Goal: Task Accomplishment & Management: Use online tool/utility

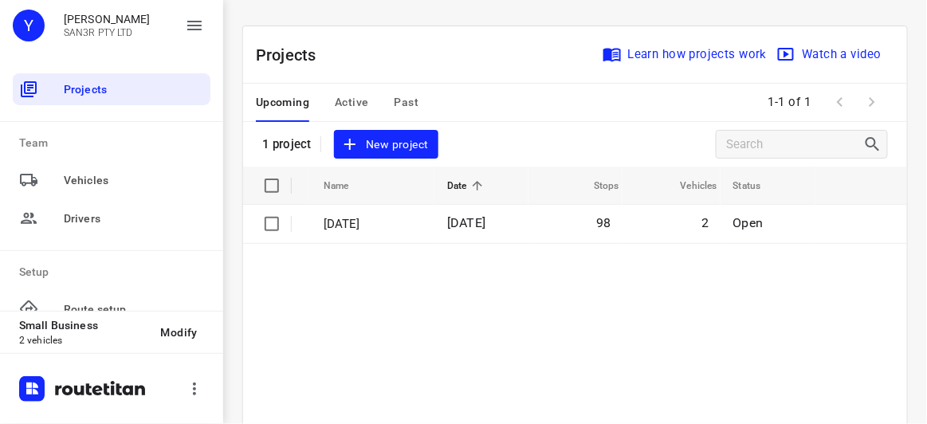
click at [399, 140] on span "New project" at bounding box center [385, 145] width 84 height 20
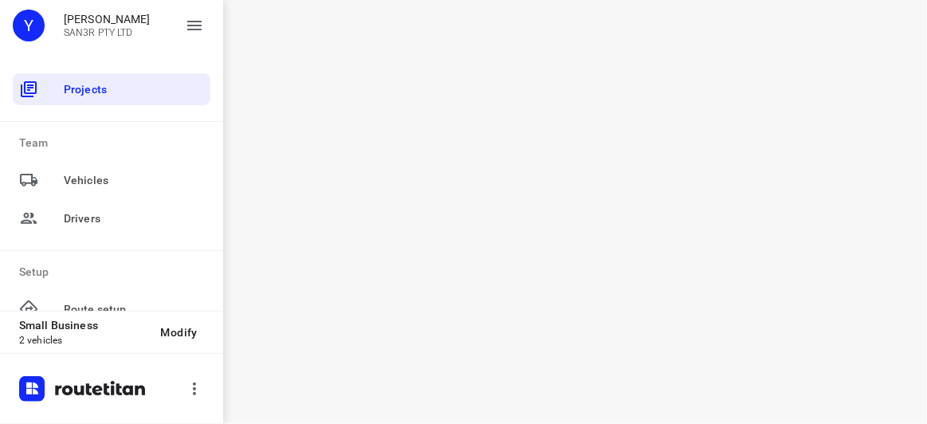
click at [340, 337] on div "i © 2025 Routetitan , © Stadia Maps , © OpenMapTiles © OpenStreetMap contributo…" at bounding box center [575, 212] width 704 height 424
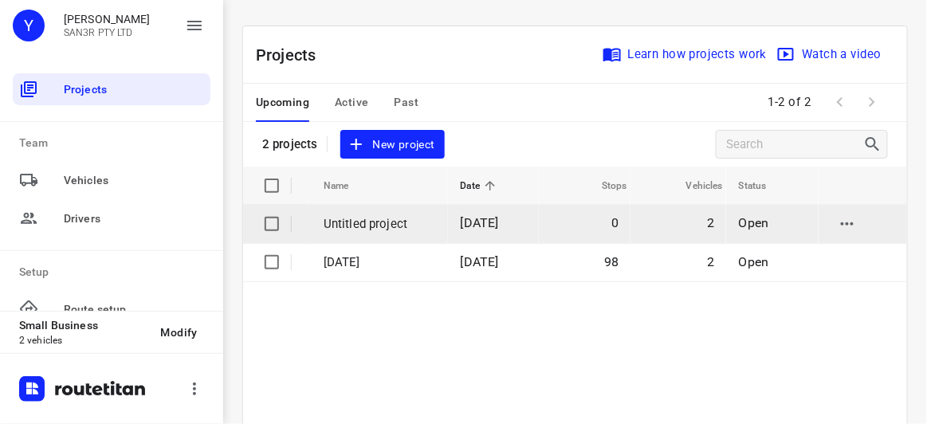
click at [461, 234] on td "[DATE]" at bounding box center [494, 224] width 92 height 38
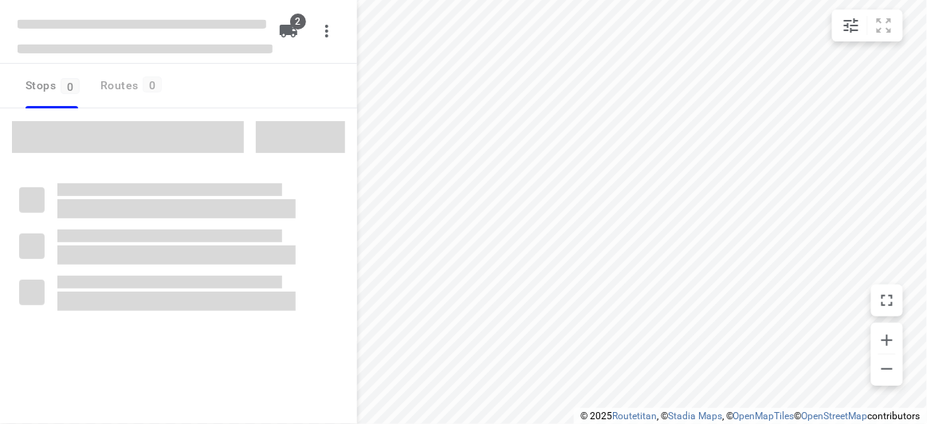
type input "distance"
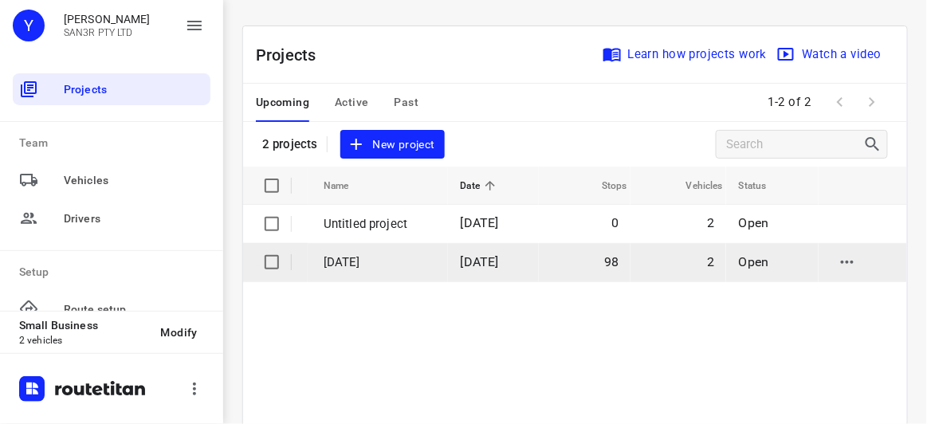
click at [374, 254] on p "[DATE]" at bounding box center [380, 262] width 113 height 18
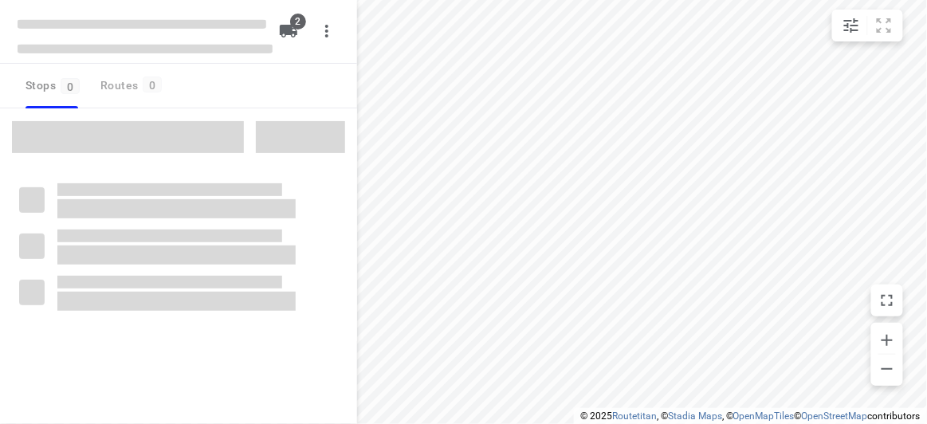
type input "distance"
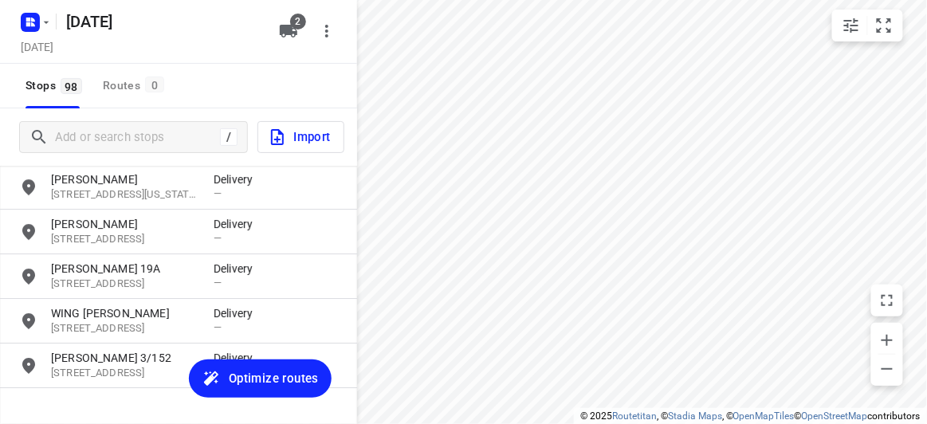
scroll to position [4219, 0]
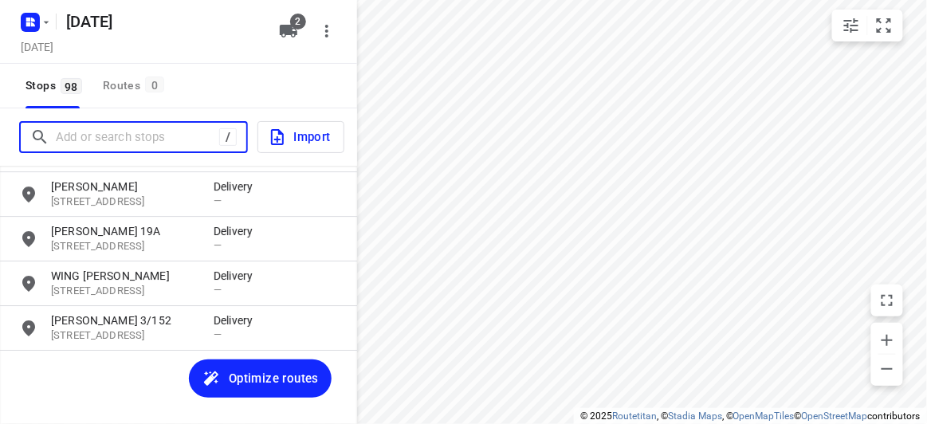
click at [114, 135] on input "Add or search stops" at bounding box center [137, 137] width 163 height 25
paste input "[STREET_ADDRESS]"
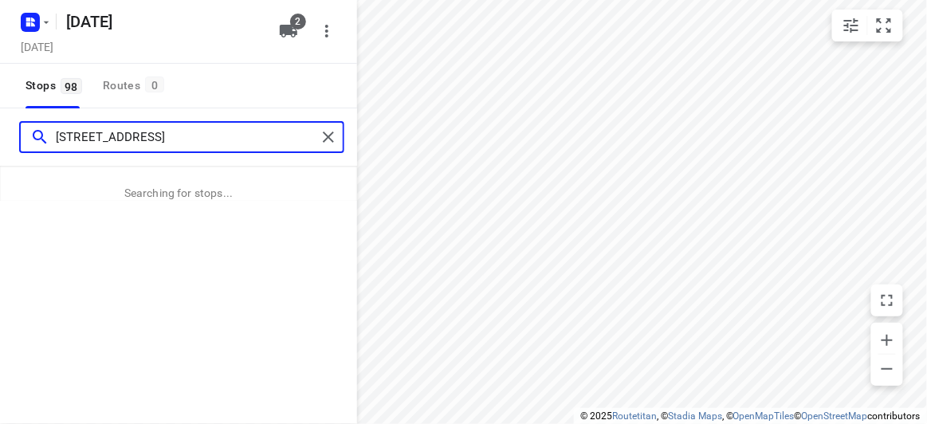
type input "[STREET_ADDRESS]"
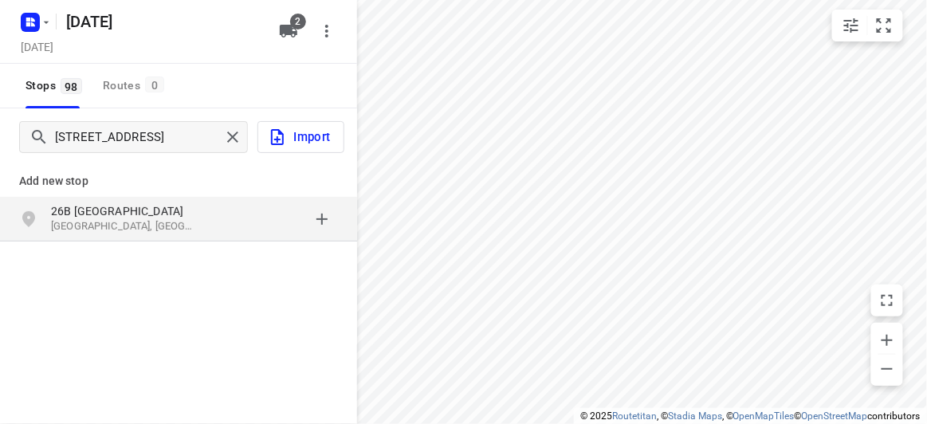
click at [130, 198] on div "[STREET_ADDRESS]" at bounding box center [178, 219] width 357 height 45
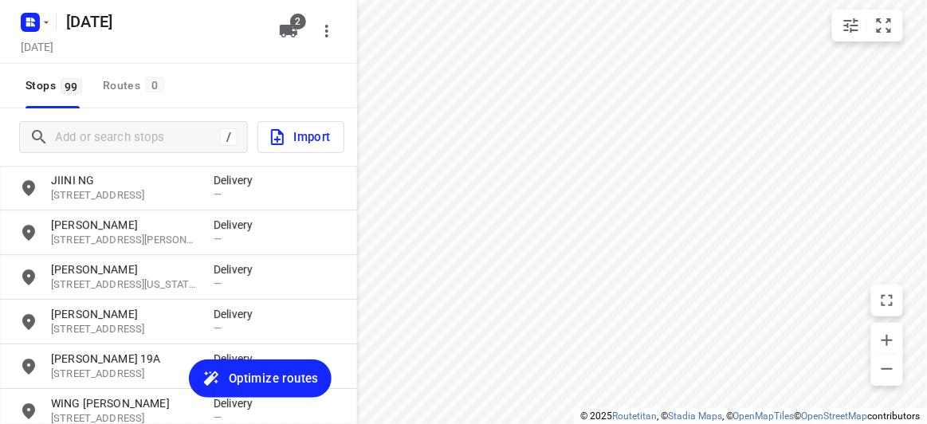
scroll to position [4263, 0]
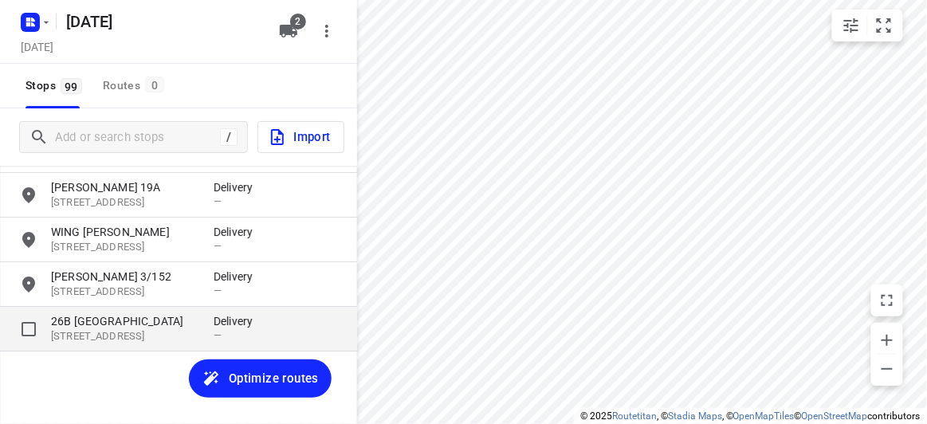
click at [93, 337] on p "[STREET_ADDRESS]" at bounding box center [124, 336] width 147 height 15
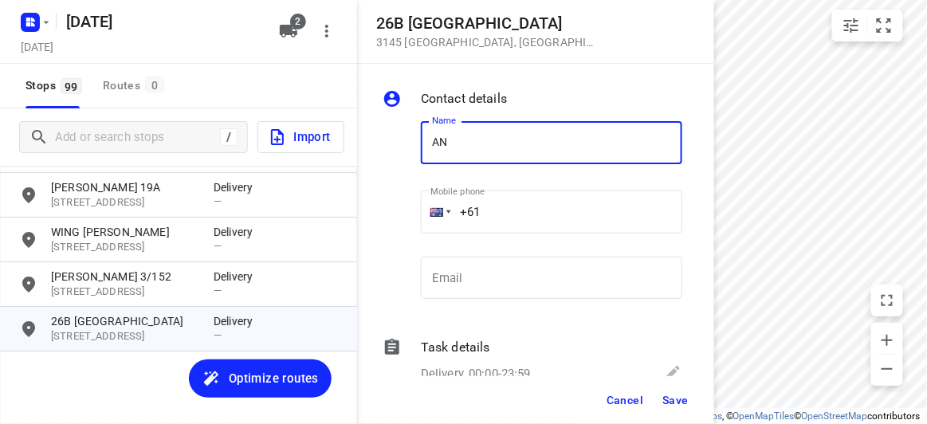
type input "[PERSON_NAME]"
drag, startPoint x: 509, startPoint y: 210, endPoint x: 449, endPoint y: 220, distance: 61.4
click at [449, 220] on div "+61" at bounding box center [551, 211] width 261 height 43
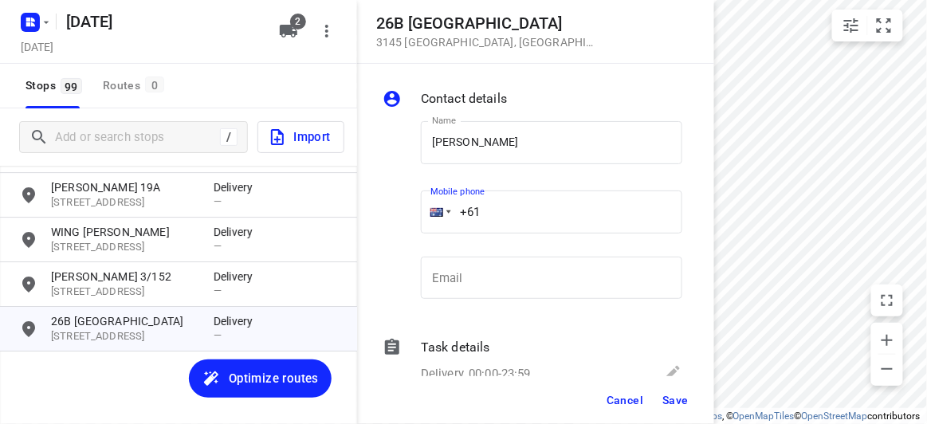
paste input "tel"
paste input "452194015"
type input "[PHONE_NUMBER]"
click at [673, 401] on span "Save" at bounding box center [675, 400] width 26 height 13
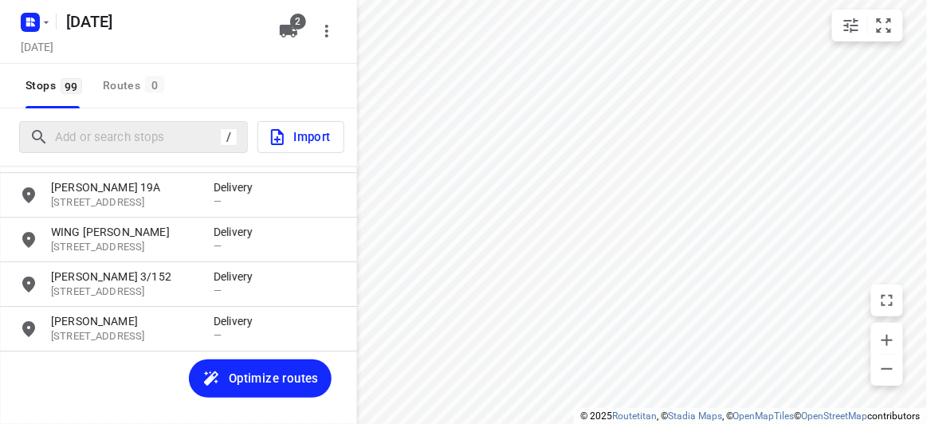
click at [133, 150] on div "/" at bounding box center [133, 137] width 229 height 32
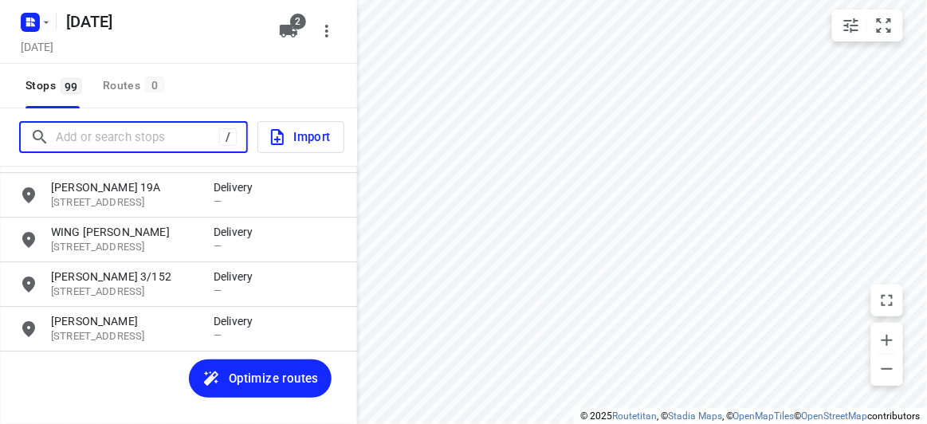
click at [123, 139] on input "Add or search stops" at bounding box center [137, 137] width 163 height 25
paste input "[STREET_ADDRESS][PERSON_NAME][PERSON_NAME]"
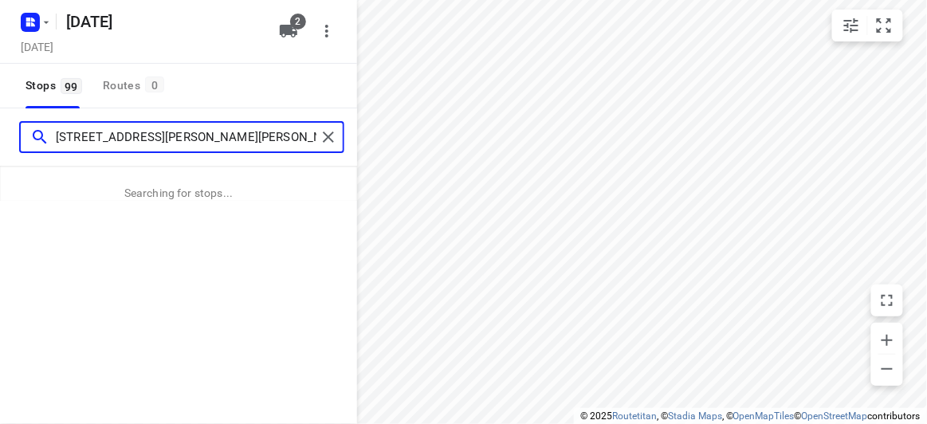
type input "[STREET_ADDRESS][PERSON_NAME][PERSON_NAME]"
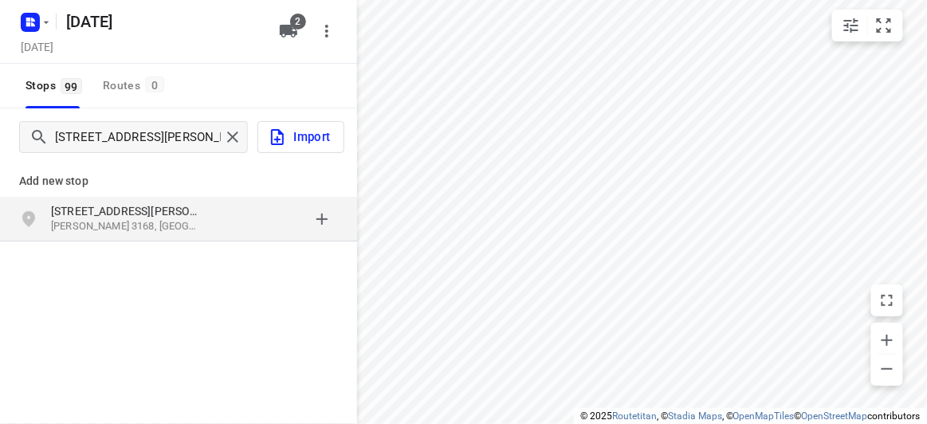
click at [151, 218] on p "[STREET_ADDRESS][PERSON_NAME]" at bounding box center [124, 211] width 147 height 16
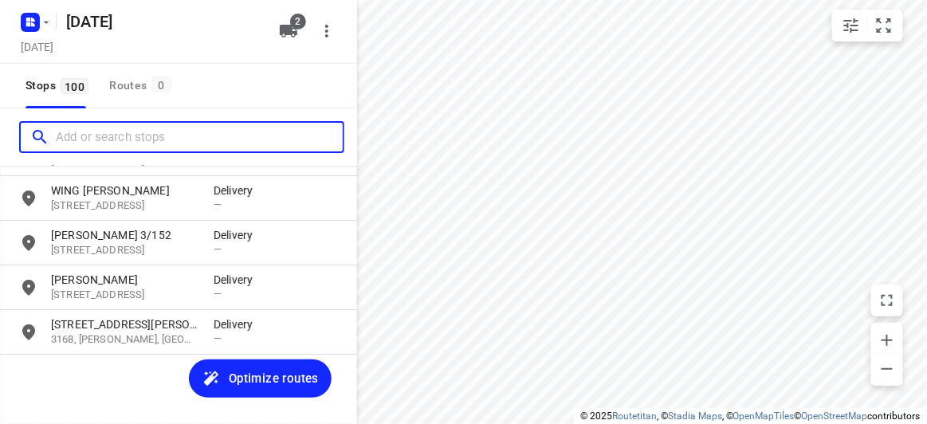
scroll to position [4309, 0]
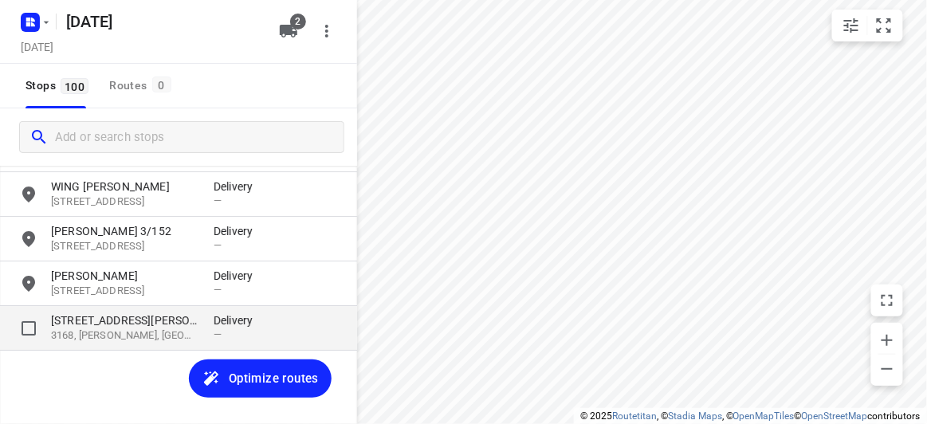
click at [104, 322] on p "[STREET_ADDRESS][PERSON_NAME]" at bounding box center [124, 320] width 147 height 16
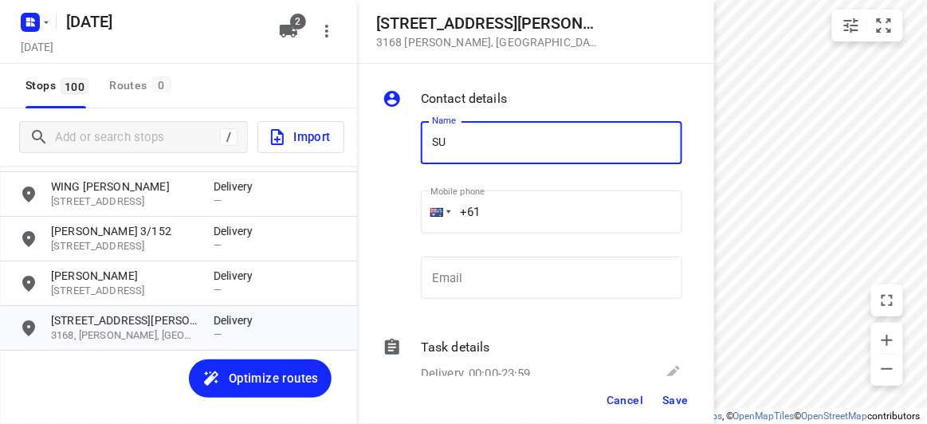
type input "SU CHOO"
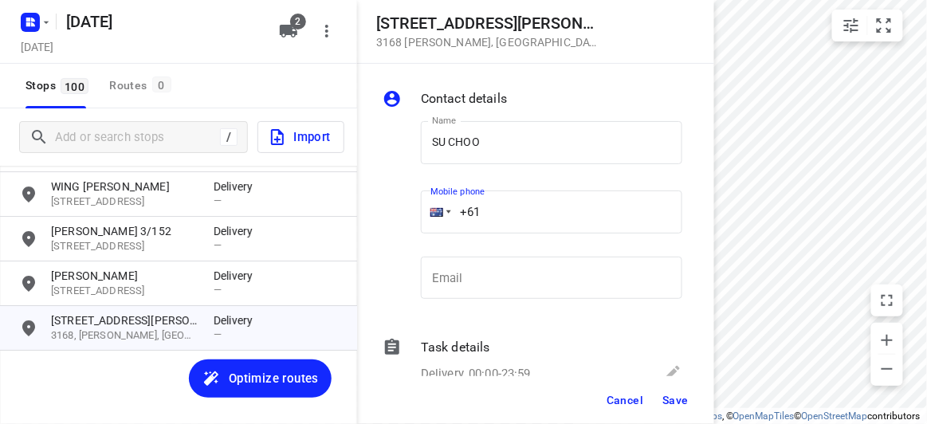
drag, startPoint x: 497, startPoint y: 217, endPoint x: 416, endPoint y: 221, distance: 81.4
click at [416, 221] on div "Mobile phone +61 ​" at bounding box center [551, 216] width 274 height 73
paste input "412464420"
type input "[PHONE_NUMBER]"
click at [680, 396] on span "Save" at bounding box center [675, 400] width 26 height 13
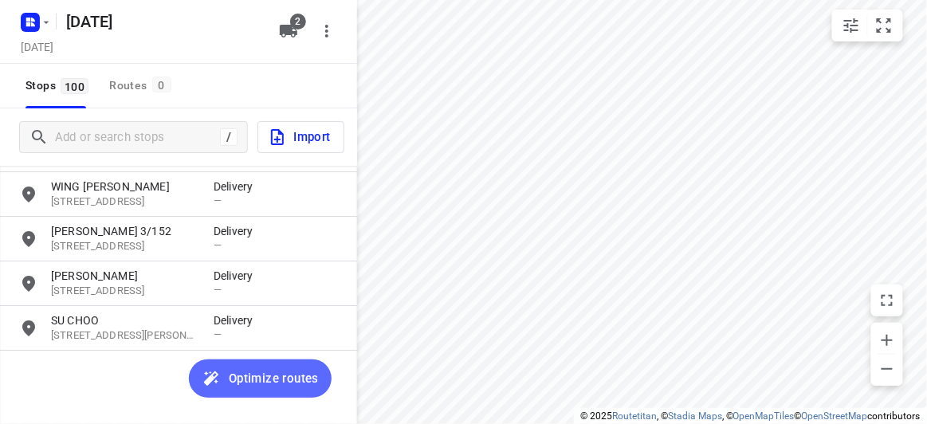
click at [261, 387] on span "Optimize routes" at bounding box center [274, 378] width 90 height 21
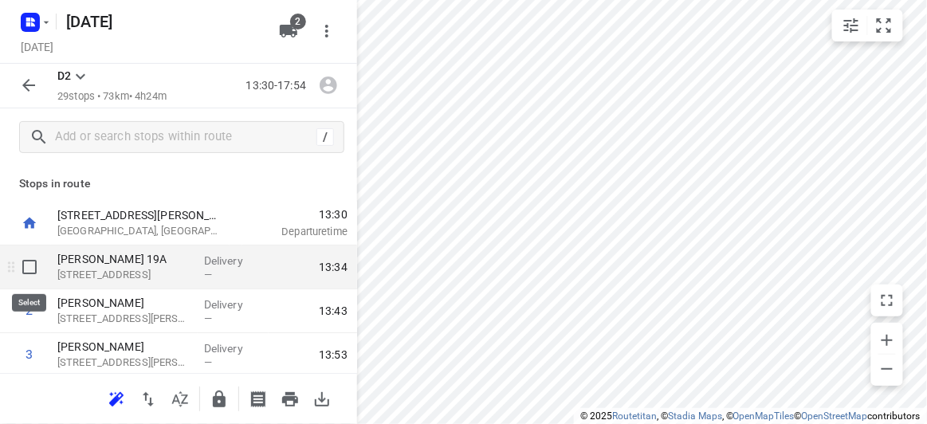
click at [29, 273] on input "checkbox" at bounding box center [30, 267] width 32 height 32
checkbox input "true"
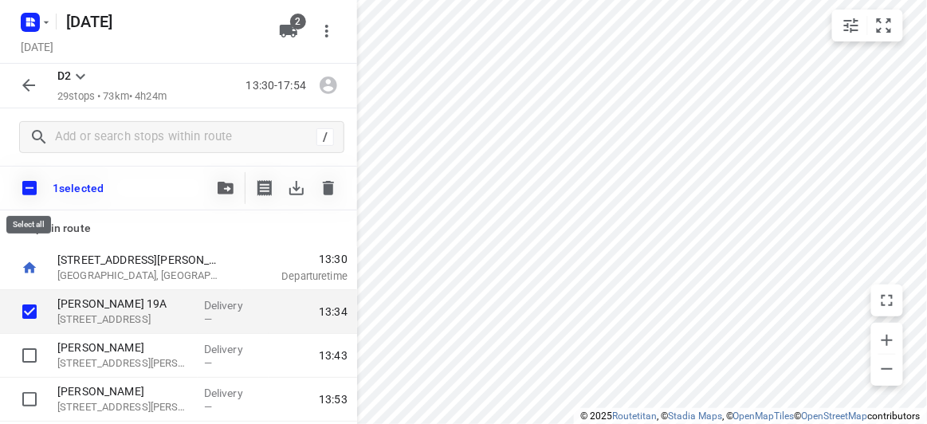
click at [37, 182] on input "checkbox" at bounding box center [29, 187] width 33 height 33
checkbox input "true"
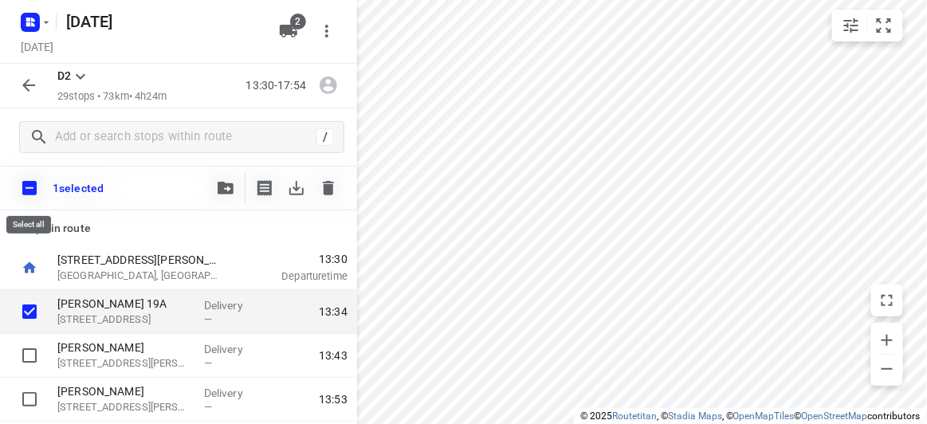
checkbox input "true"
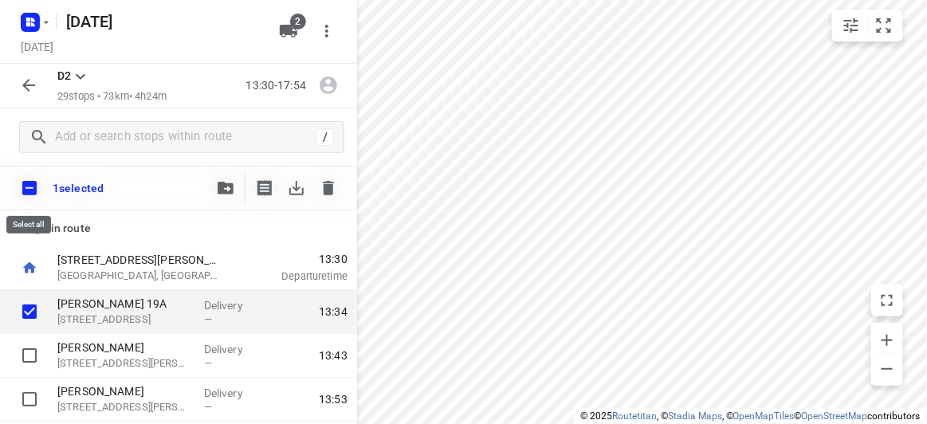
checkbox input "true"
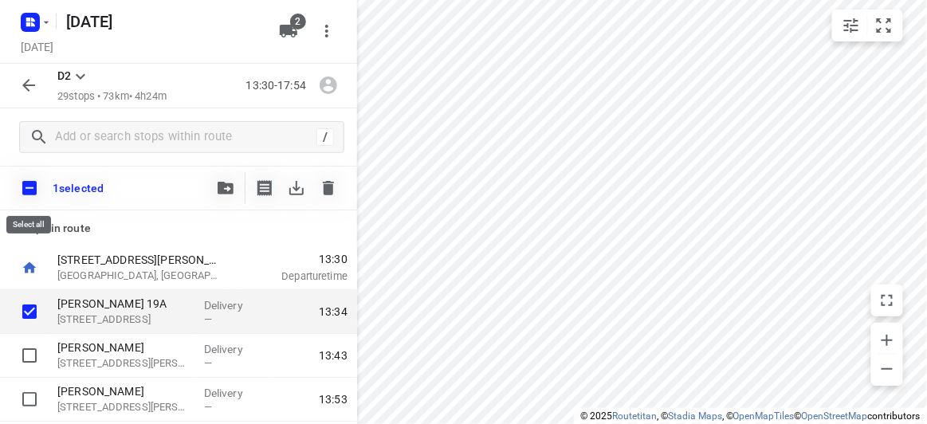
checkbox input "true"
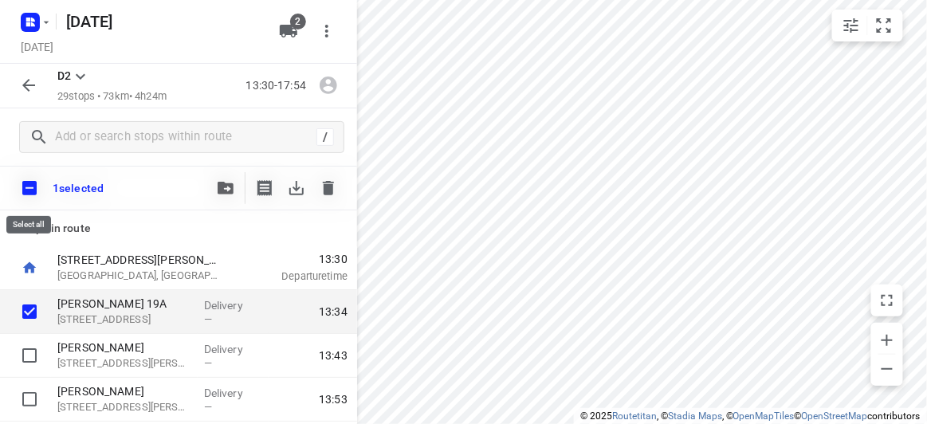
checkbox input "true"
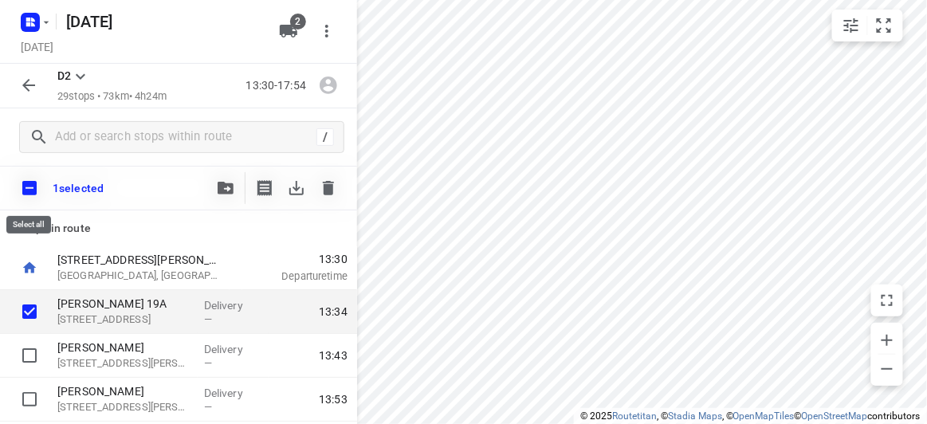
checkbox input "true"
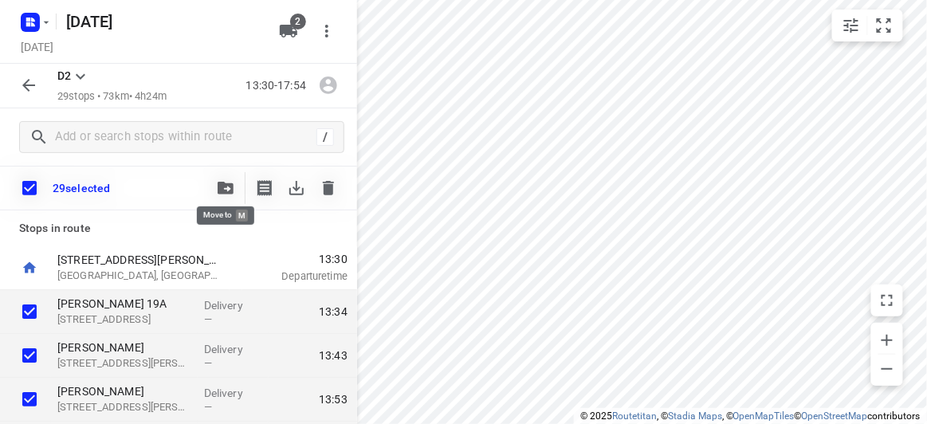
click at [226, 190] on icon "button" at bounding box center [226, 188] width 16 height 13
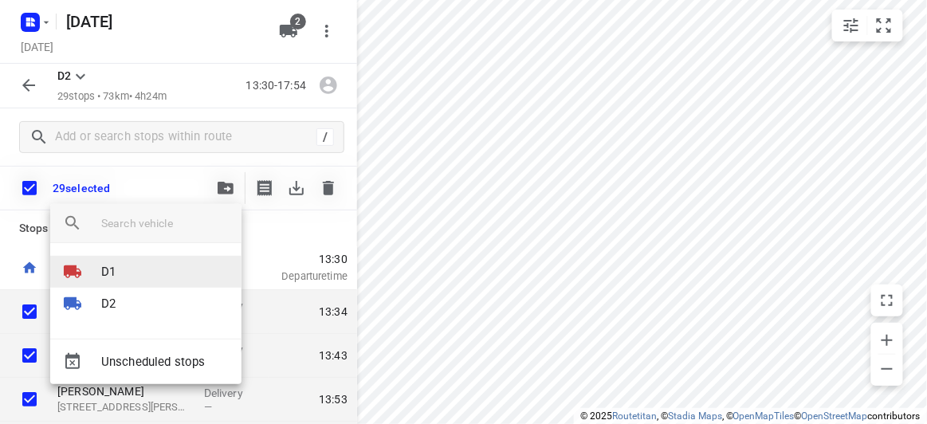
click at [113, 276] on p "D1" at bounding box center [108, 272] width 14 height 18
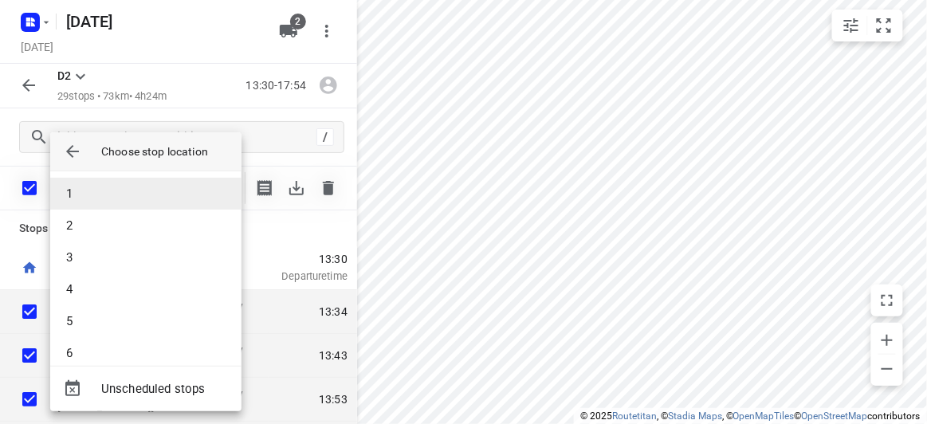
click at [85, 198] on li "1" at bounding box center [145, 194] width 191 height 32
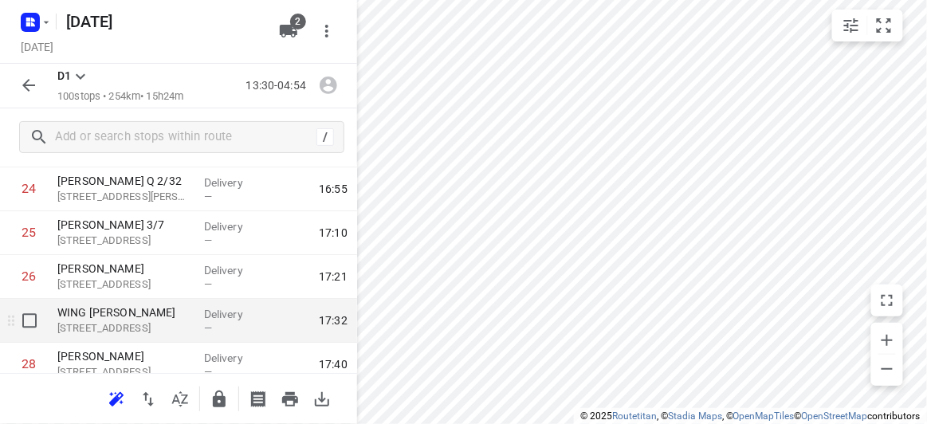
scroll to position [941, 0]
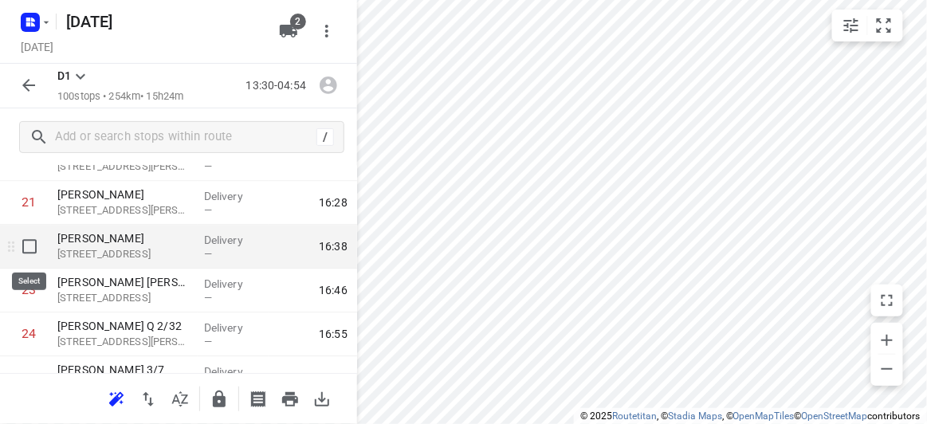
click at [33, 249] on input "checkbox" at bounding box center [30, 246] width 32 height 32
checkbox input "true"
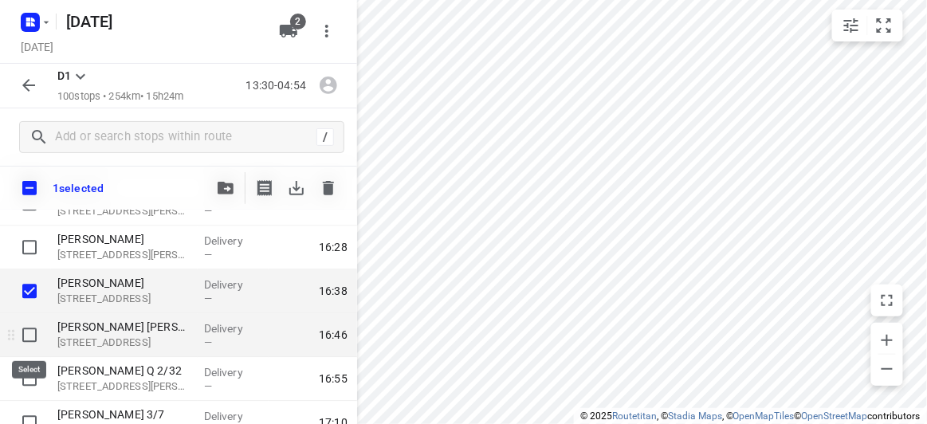
click at [29, 337] on input "checkbox" at bounding box center [30, 335] width 32 height 32
checkbox input "true"
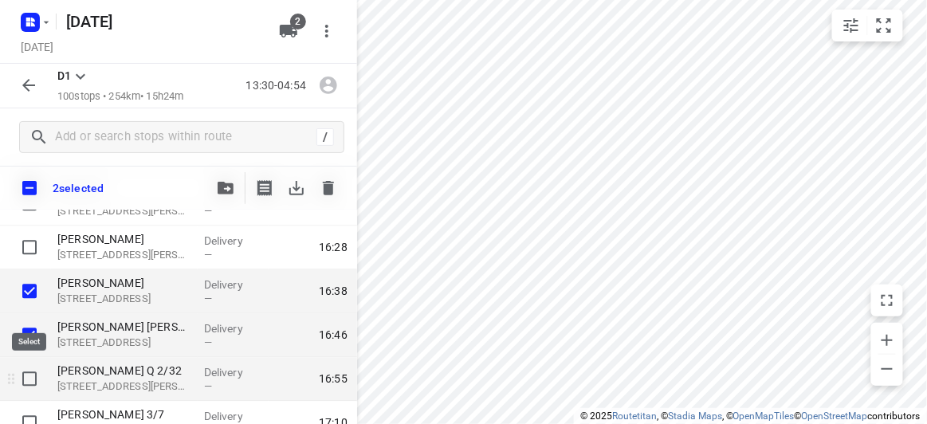
click at [29, 363] on input "checkbox" at bounding box center [30, 379] width 32 height 32
checkbox input "true"
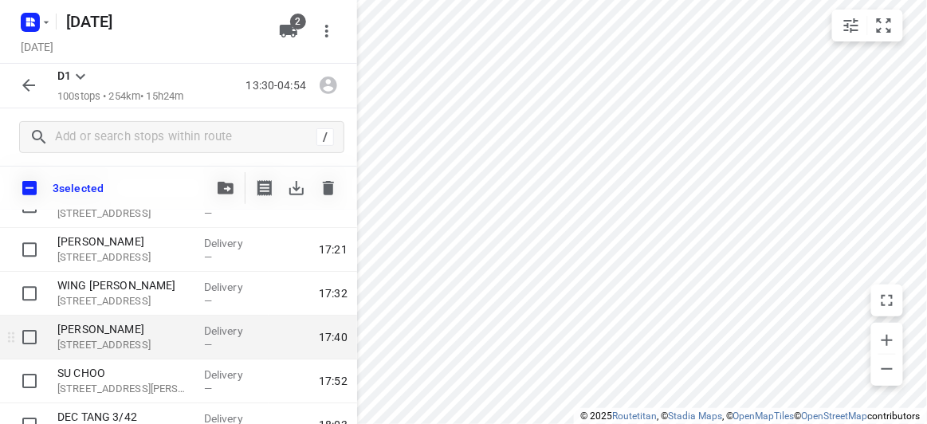
scroll to position [1159, 0]
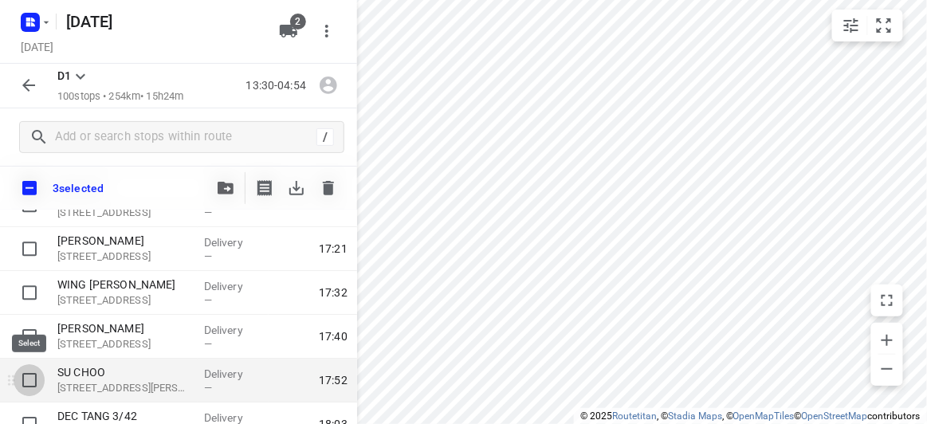
click at [21, 374] on input "checkbox" at bounding box center [30, 380] width 32 height 32
checkbox input "true"
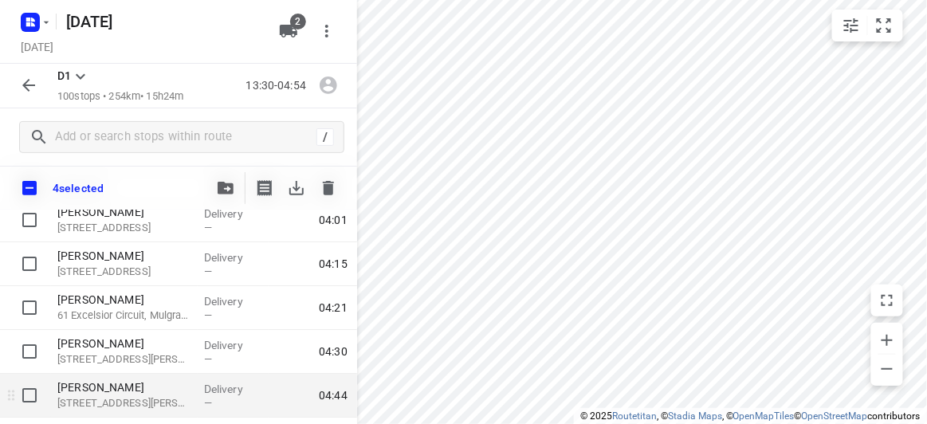
scroll to position [4292, 0]
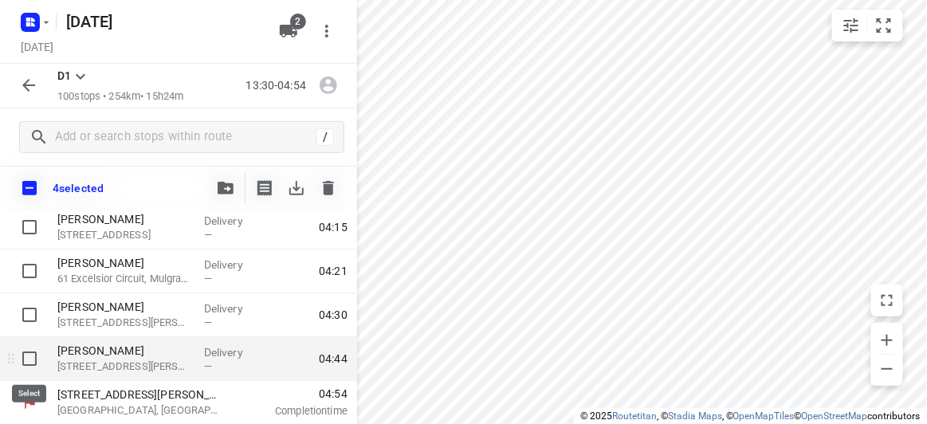
click at [30, 363] on input "checkbox" at bounding box center [30, 359] width 32 height 32
checkbox input "true"
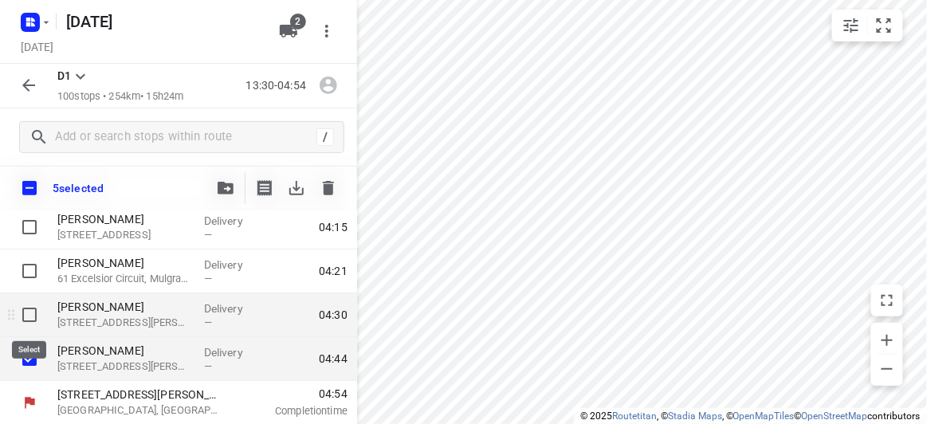
click at [25, 314] on input "checkbox" at bounding box center [30, 315] width 32 height 32
checkbox input "true"
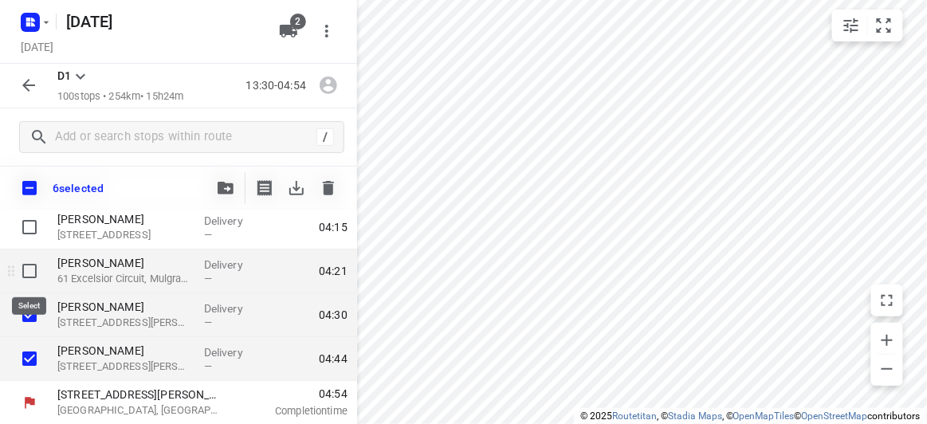
click at [34, 269] on input "checkbox" at bounding box center [30, 271] width 32 height 32
checkbox input "true"
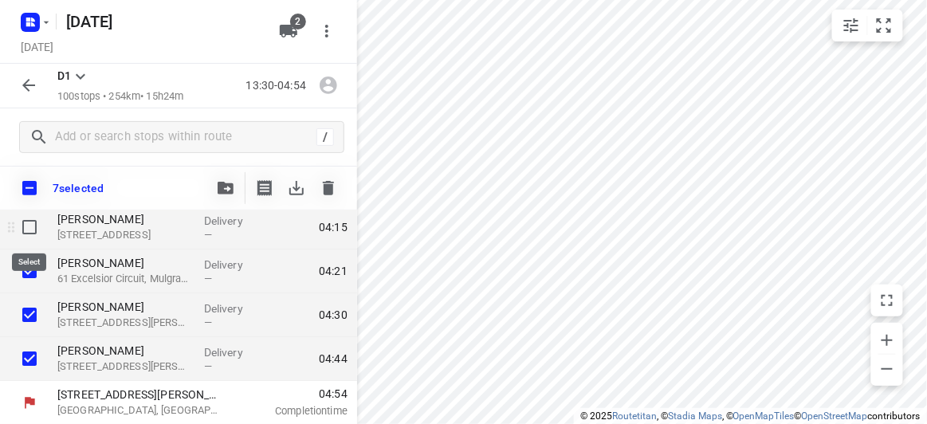
click at [30, 222] on input "checkbox" at bounding box center [30, 227] width 32 height 32
checkbox input "true"
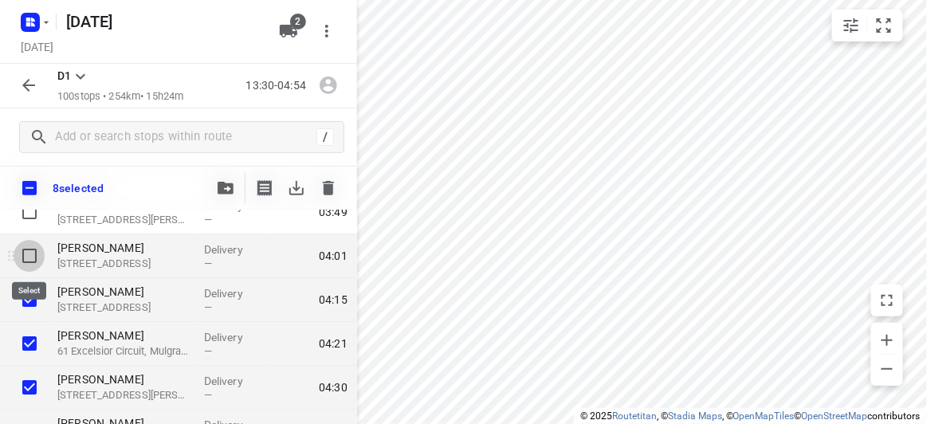
click at [26, 260] on input "checkbox" at bounding box center [30, 256] width 32 height 32
checkbox input "true"
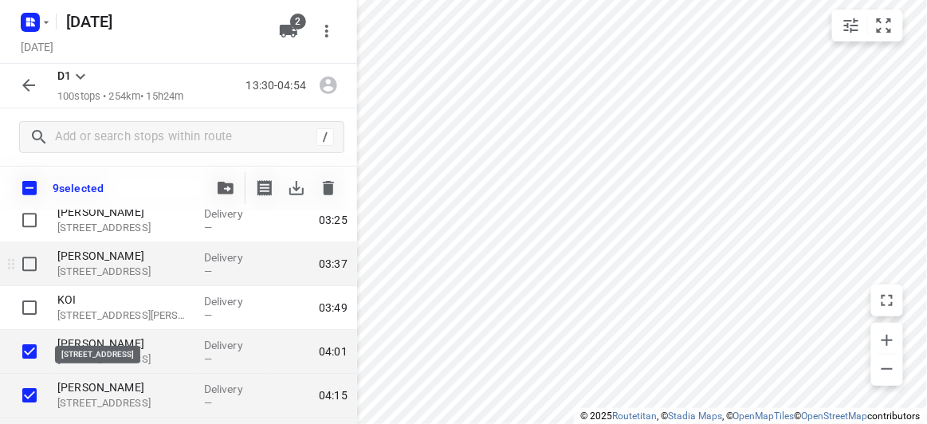
scroll to position [4074, 0]
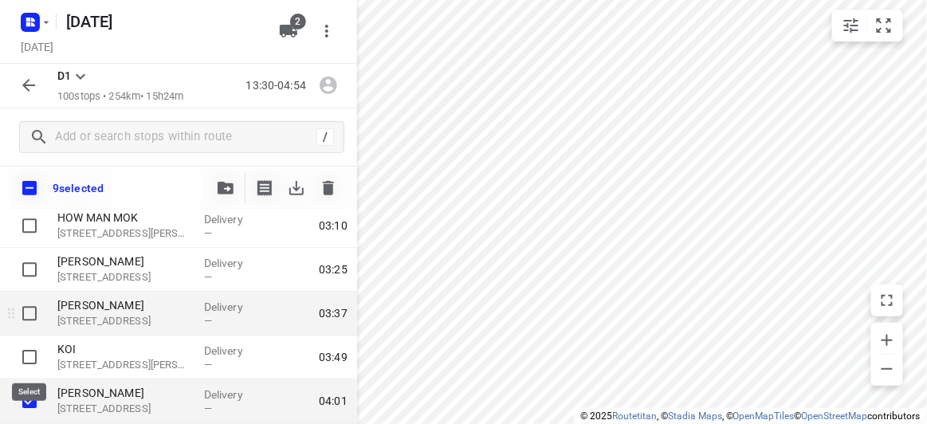
drag, startPoint x: 32, startPoint y: 359, endPoint x: 25, endPoint y: 325, distance: 34.9
click at [31, 359] on input "checkbox" at bounding box center [30, 357] width 32 height 32
checkbox input "true"
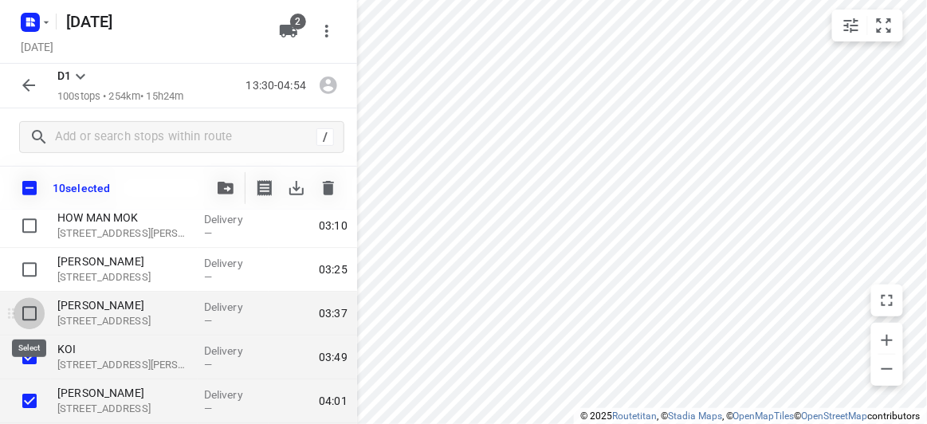
click at [25, 307] on input "checkbox" at bounding box center [30, 313] width 32 height 32
checkbox input "true"
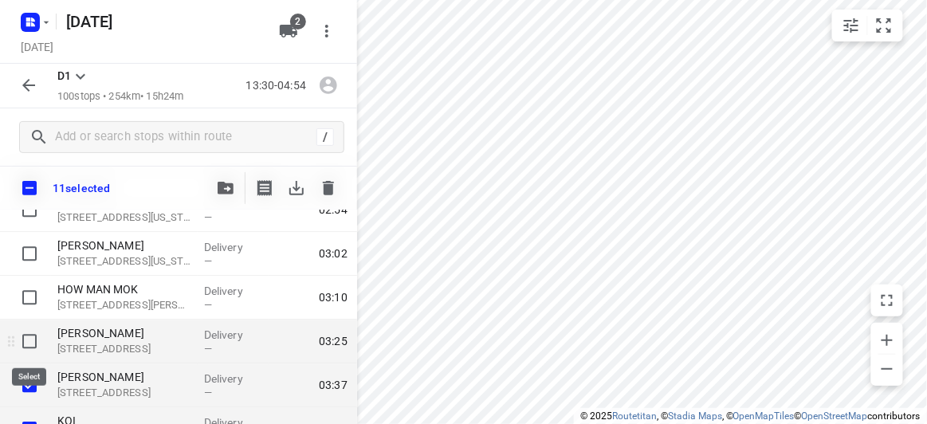
click at [28, 336] on input "checkbox" at bounding box center [30, 341] width 32 height 32
checkbox input "true"
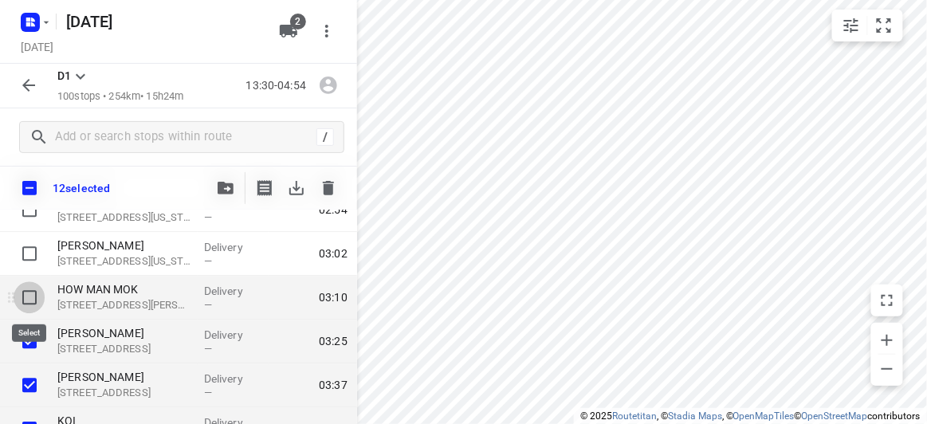
click at [33, 298] on input "checkbox" at bounding box center [30, 297] width 32 height 32
checkbox input "true"
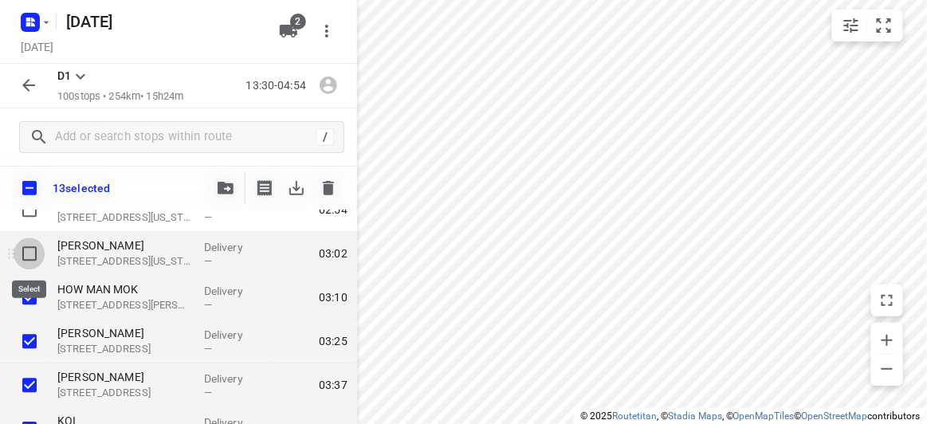
click at [34, 249] on input "checkbox" at bounding box center [30, 253] width 32 height 32
checkbox input "true"
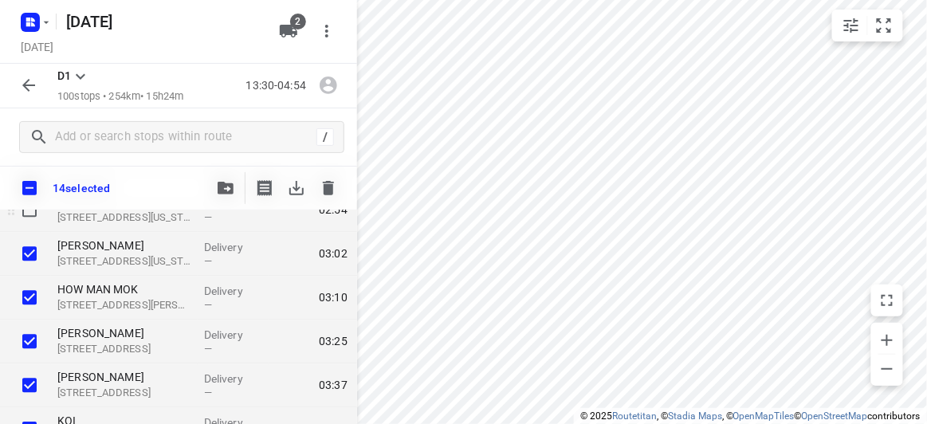
scroll to position [3930, 0]
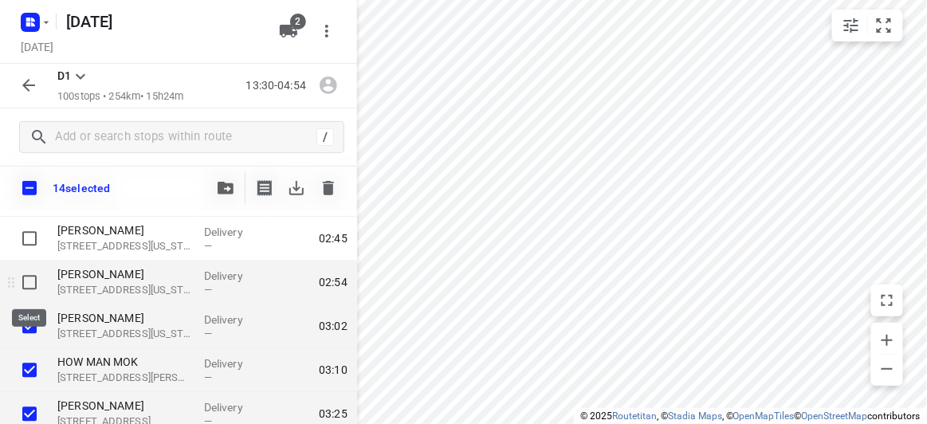
click at [33, 281] on input "checkbox" at bounding box center [30, 282] width 32 height 32
checkbox input "true"
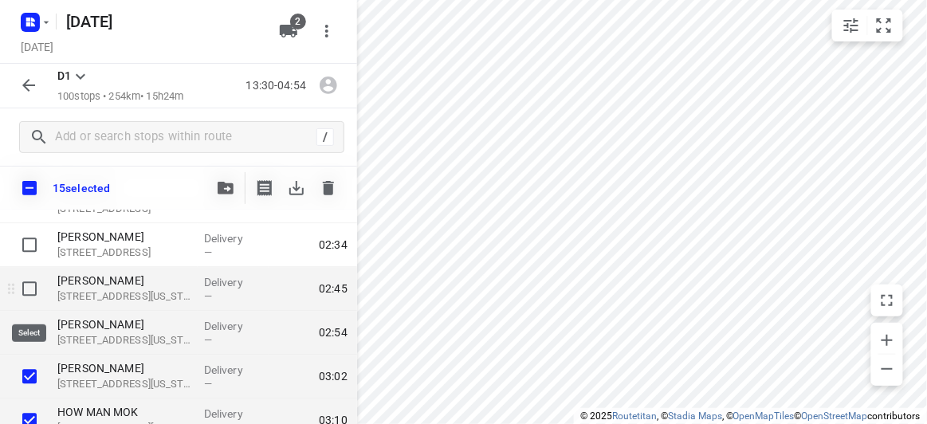
scroll to position [3858, 0]
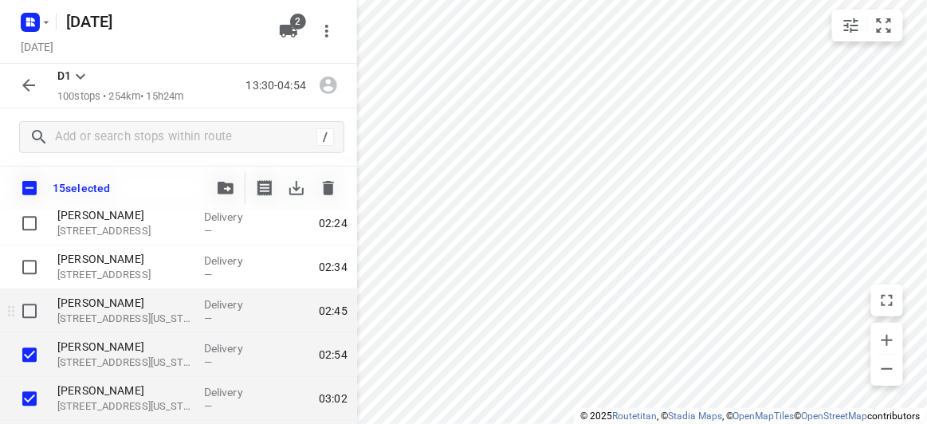
click at [34, 297] on input "checkbox" at bounding box center [30, 311] width 32 height 32
checkbox input "true"
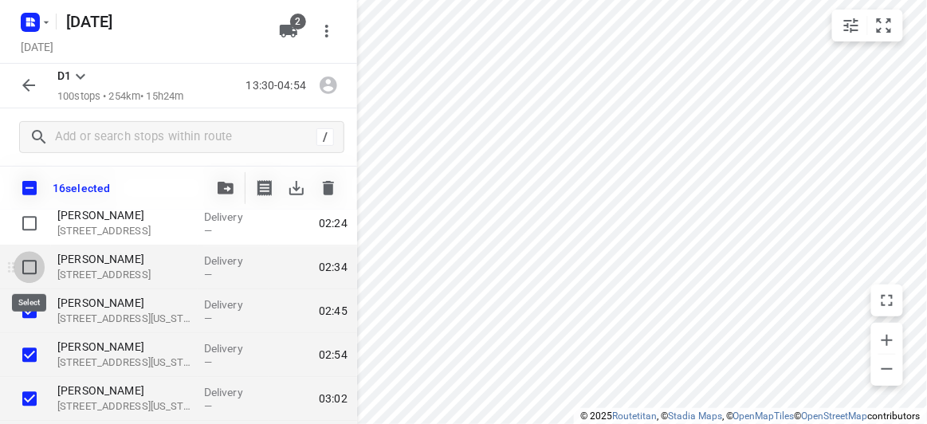
click at [28, 269] on input "checkbox" at bounding box center [30, 267] width 32 height 32
checkbox input "true"
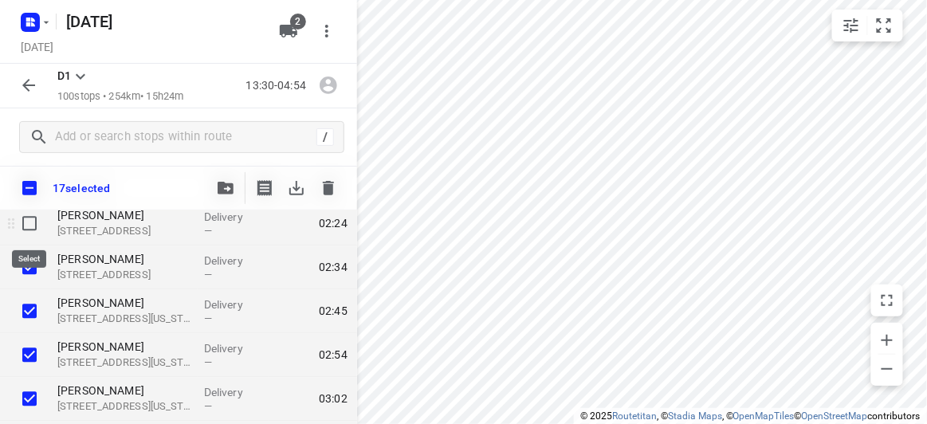
click at [25, 220] on input "checkbox" at bounding box center [30, 223] width 32 height 32
checkbox input "true"
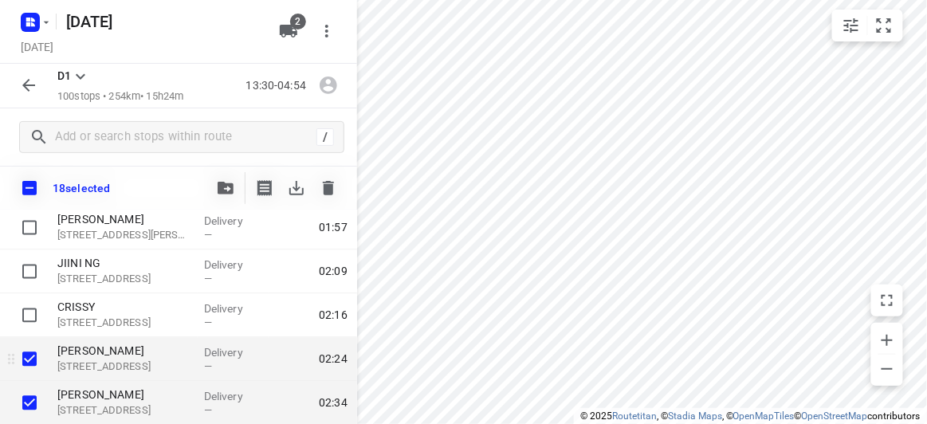
scroll to position [3713, 0]
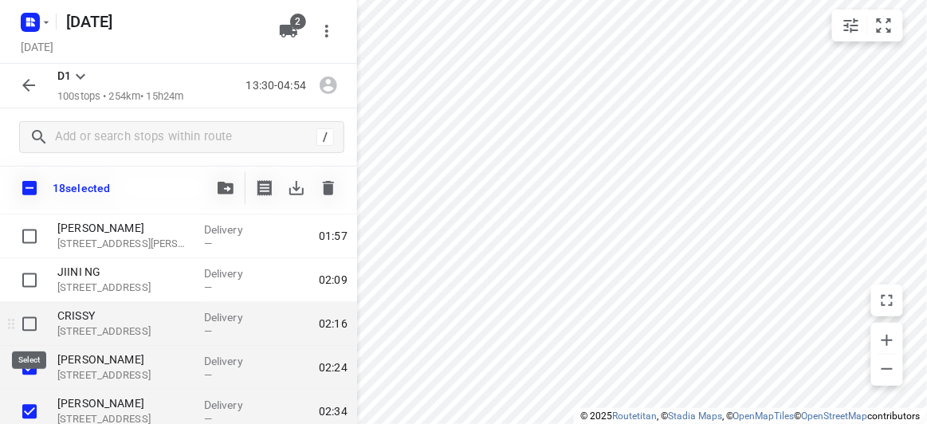
click at [29, 316] on input "checkbox" at bounding box center [30, 324] width 32 height 32
checkbox input "true"
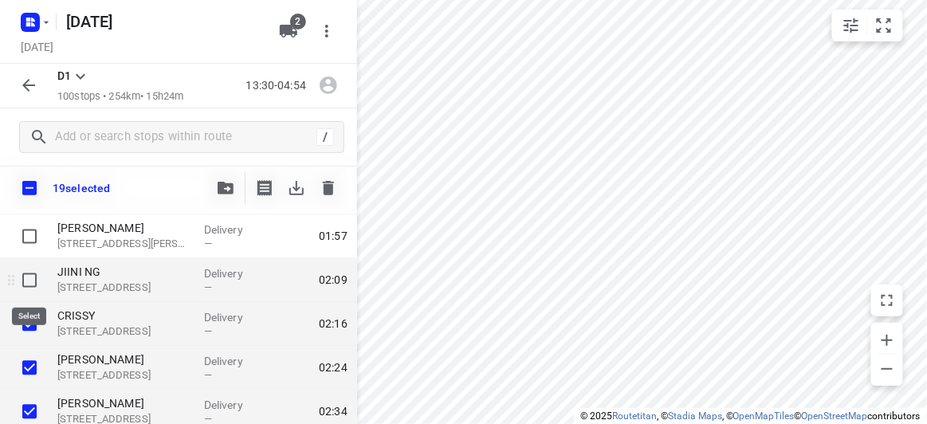
click at [29, 282] on input "checkbox" at bounding box center [30, 281] width 32 height 32
checkbox input "true"
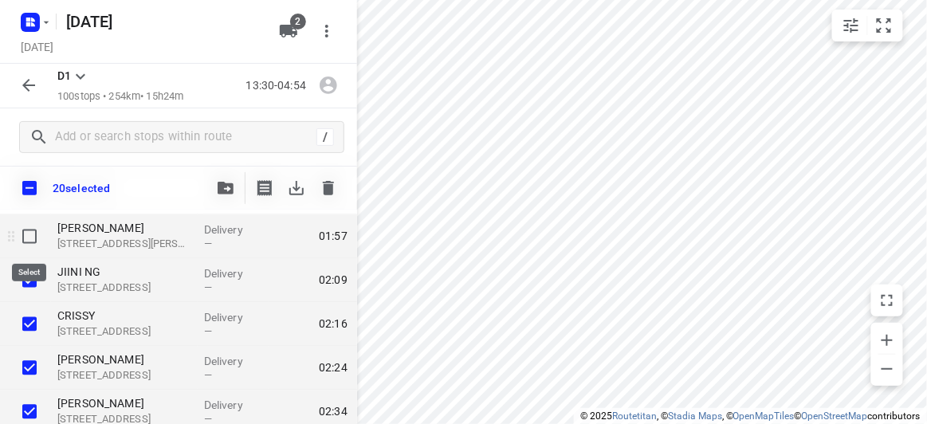
click at [35, 236] on input "checkbox" at bounding box center [30, 237] width 32 height 32
checkbox input "true"
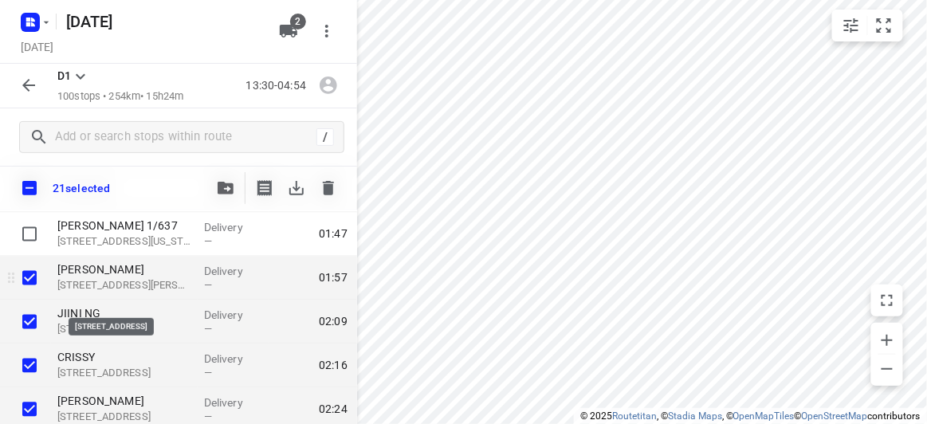
scroll to position [3640, 0]
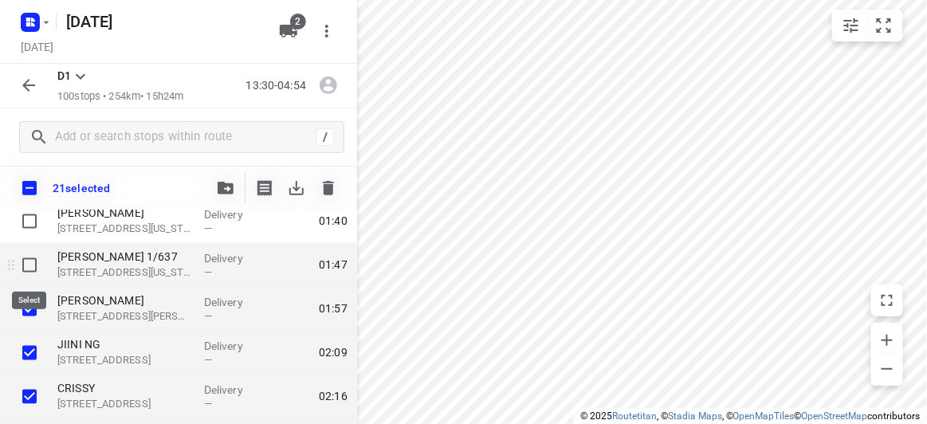
click at [30, 267] on input "checkbox" at bounding box center [30, 265] width 32 height 32
checkbox input "true"
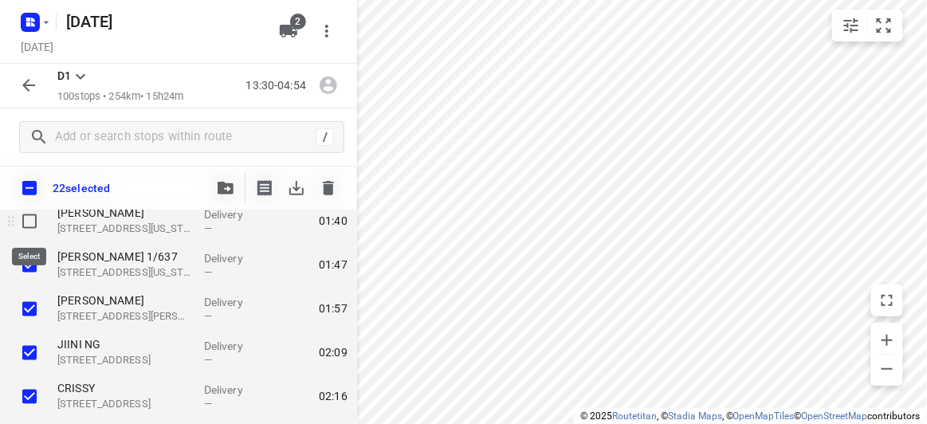
click at [26, 222] on input "checkbox" at bounding box center [30, 222] width 32 height 32
checkbox input "true"
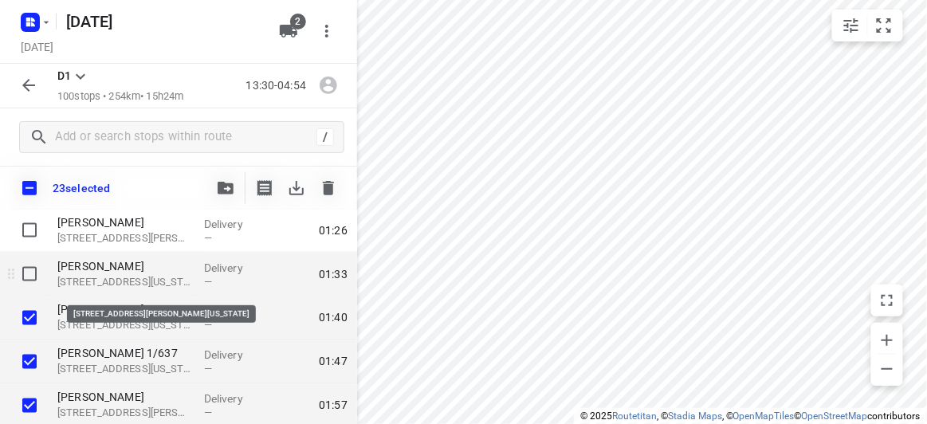
scroll to position [3495, 0]
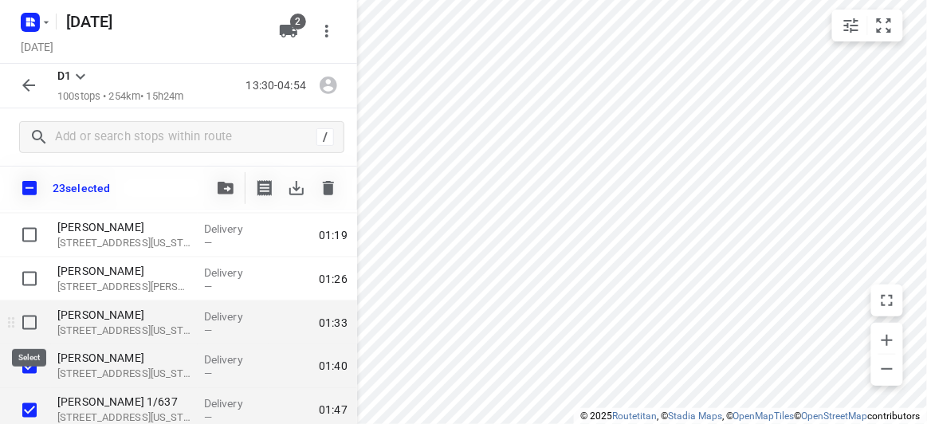
click at [29, 328] on input "checkbox" at bounding box center [30, 323] width 32 height 32
checkbox input "true"
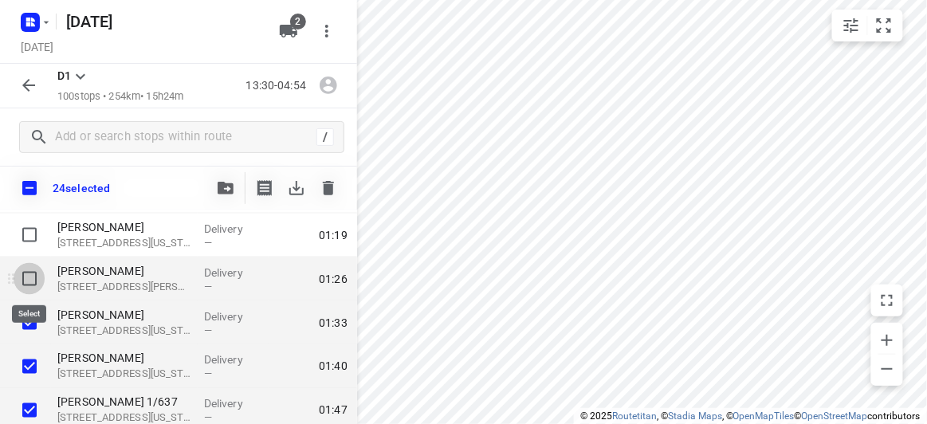
click at [22, 276] on input "checkbox" at bounding box center [30, 279] width 32 height 32
checkbox input "true"
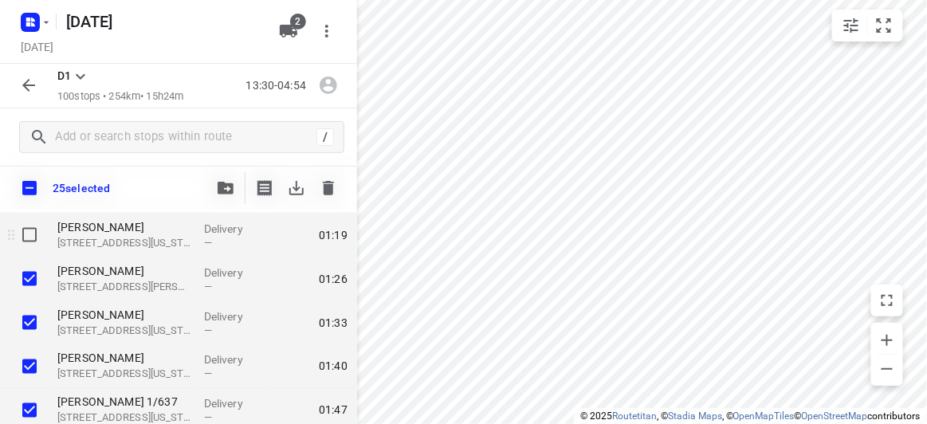
click at [37, 239] on input "checkbox" at bounding box center [30, 235] width 32 height 32
checkbox input "true"
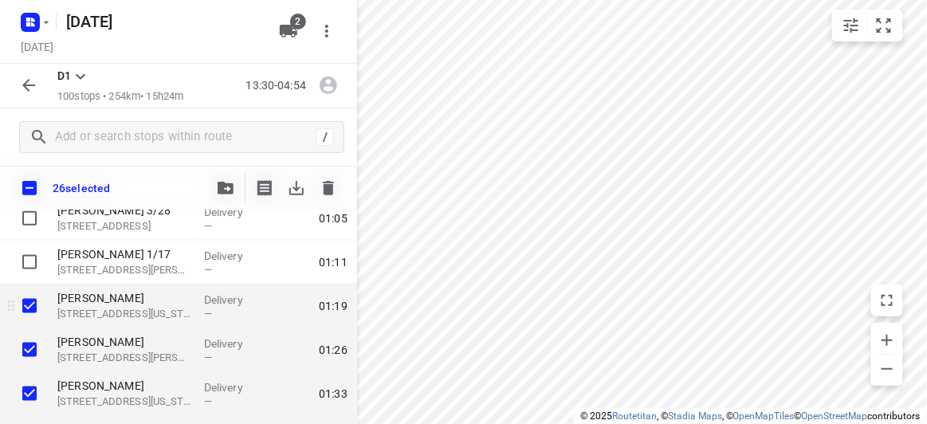
scroll to position [3423, 0]
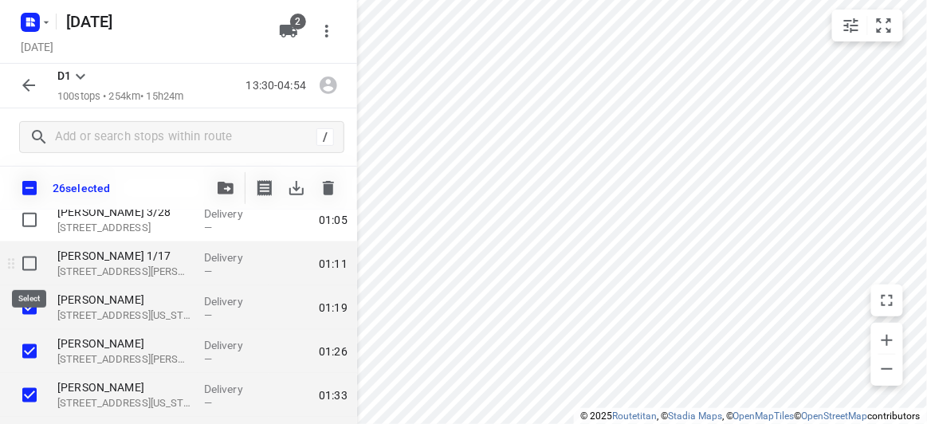
click at [34, 266] on input "checkbox" at bounding box center [30, 264] width 32 height 32
checkbox input "true"
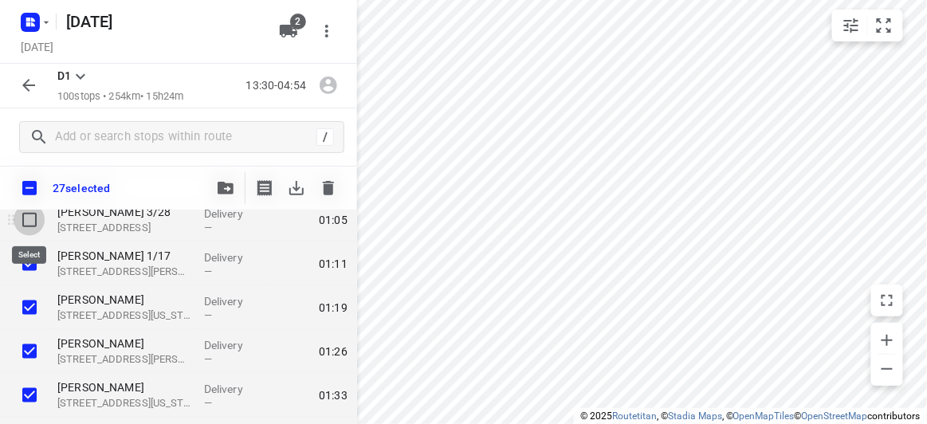
click at [33, 226] on input "checkbox" at bounding box center [30, 220] width 32 height 32
checkbox input "true"
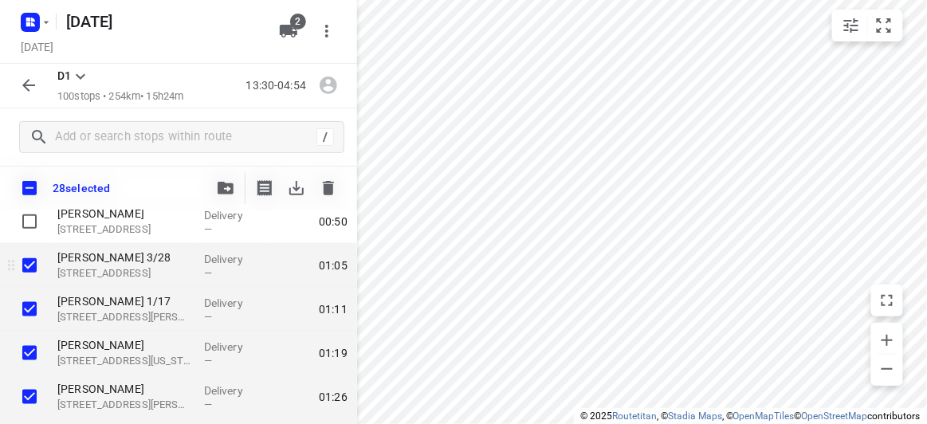
scroll to position [3350, 0]
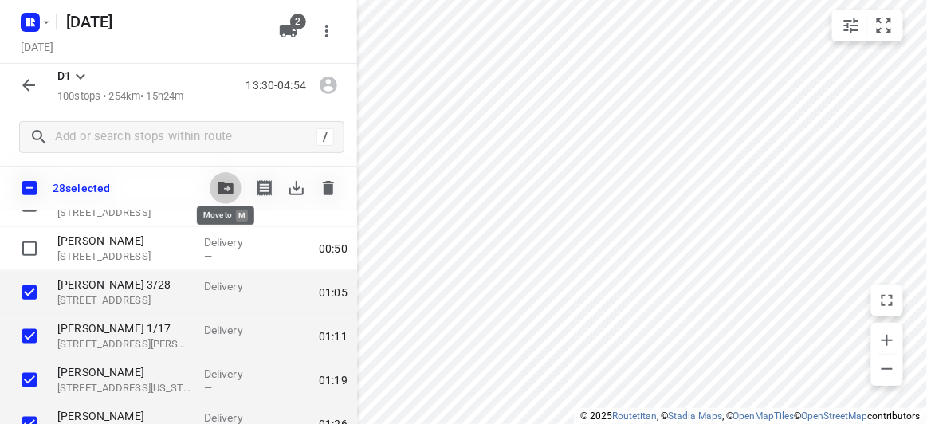
click at [228, 188] on icon "button" at bounding box center [226, 188] width 16 height 13
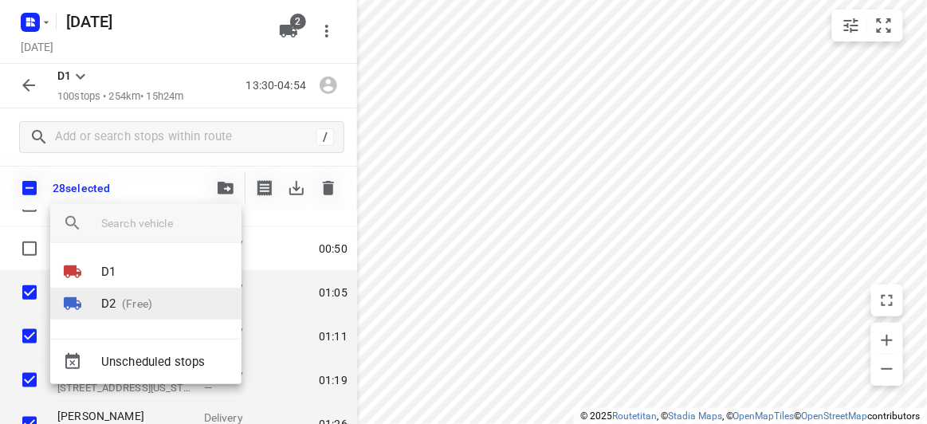
click at [107, 300] on p "D2" at bounding box center [108, 304] width 14 height 18
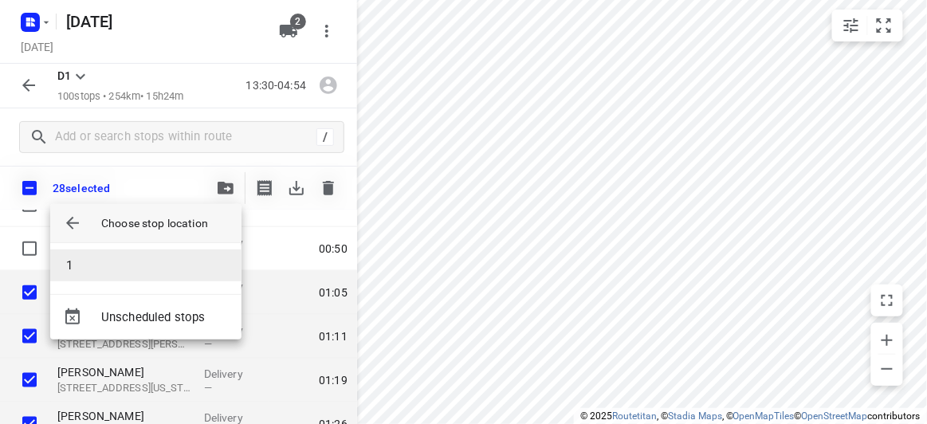
click at [96, 259] on li "1" at bounding box center [145, 265] width 191 height 32
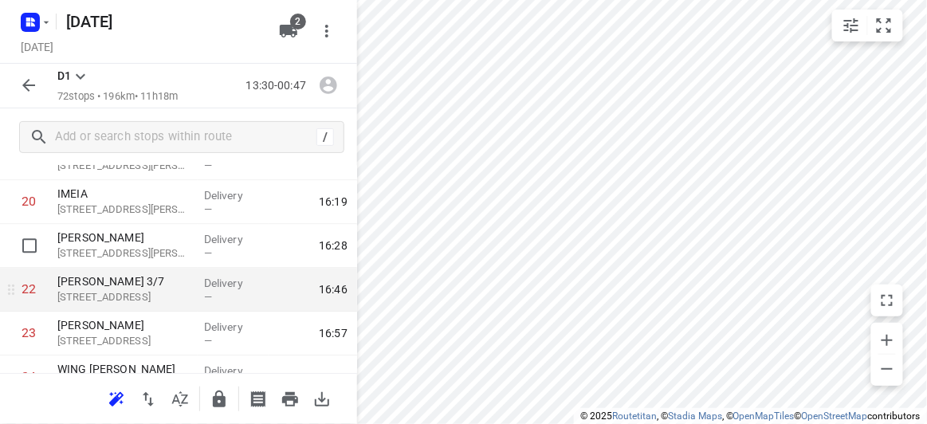
scroll to position [826, 0]
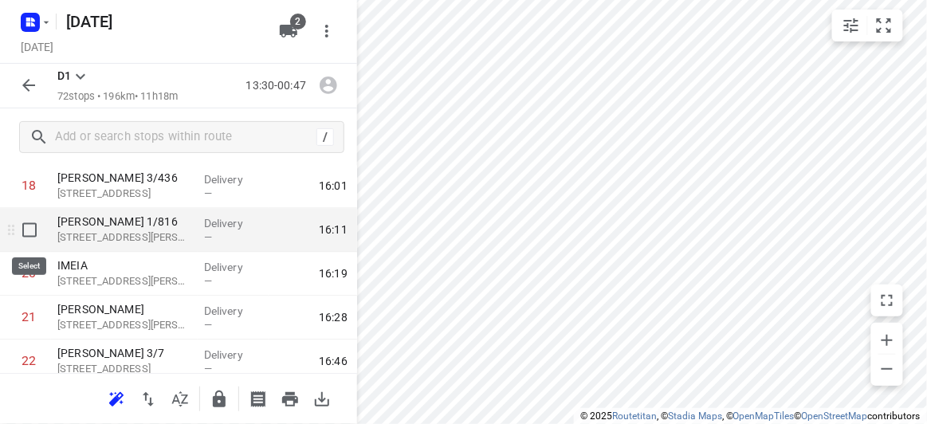
click at [33, 235] on input "checkbox" at bounding box center [30, 230] width 32 height 32
checkbox input "true"
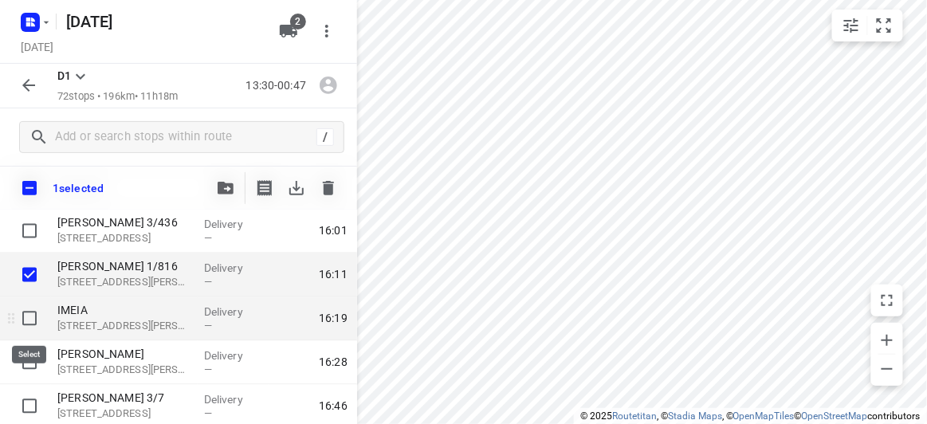
click at [30, 307] on input "checkbox" at bounding box center [30, 319] width 32 height 32
checkbox input "true"
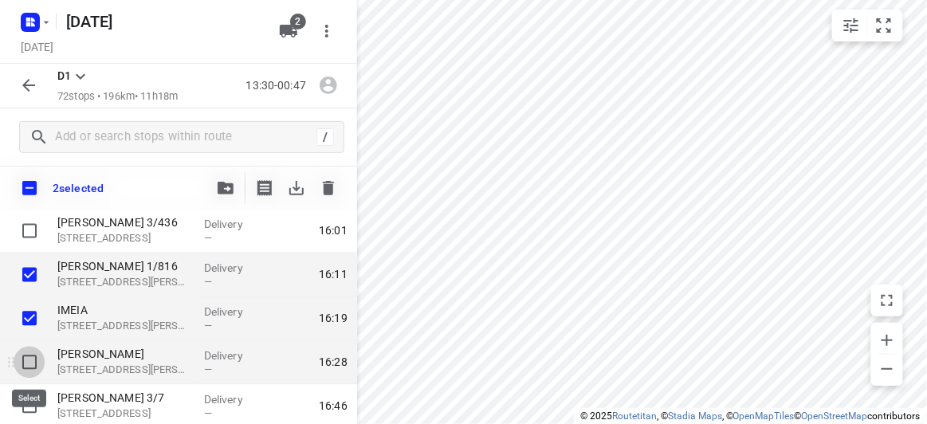
click at [33, 361] on input "checkbox" at bounding box center [30, 363] width 32 height 32
checkbox input "true"
click at [232, 191] on icon "button" at bounding box center [226, 188] width 16 height 13
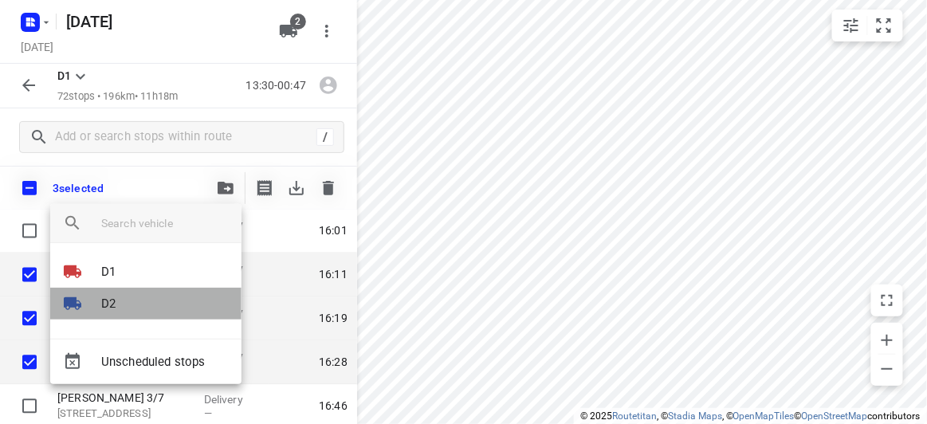
click at [138, 298] on li "D2" at bounding box center [145, 304] width 191 height 32
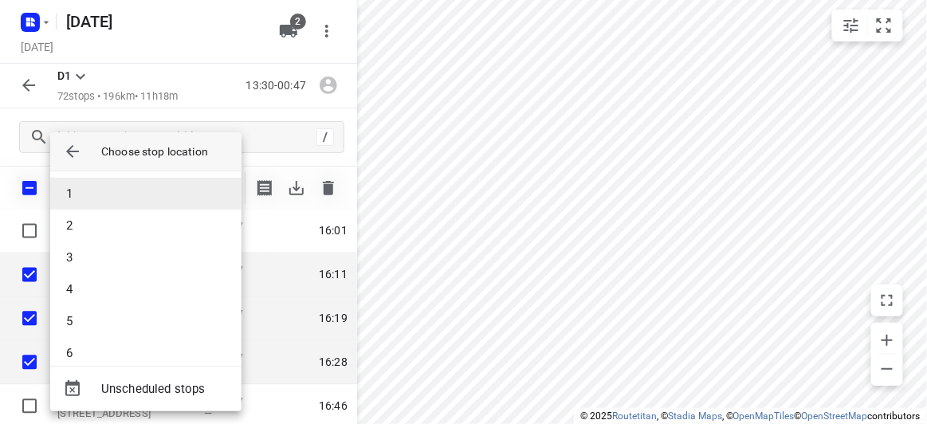
click at [83, 202] on li "1" at bounding box center [145, 194] width 191 height 32
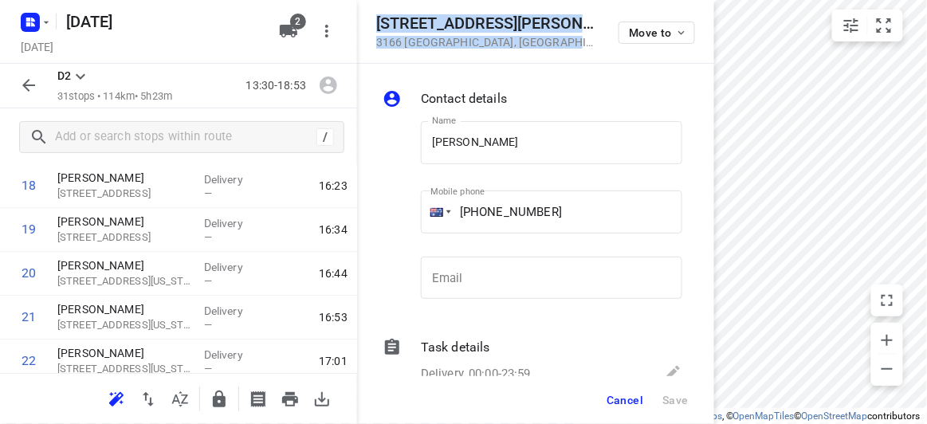
drag, startPoint x: 529, startPoint y: 41, endPoint x: 375, endPoint y: 25, distance: 155.4
click at [375, 25] on div "[STREET_ADDRESS][PERSON_NAME] Move to" at bounding box center [535, 32] width 357 height 64
copy div "[STREET_ADDRESS][PERSON_NAME]"
click at [296, 23] on span "2" at bounding box center [298, 22] width 16 height 16
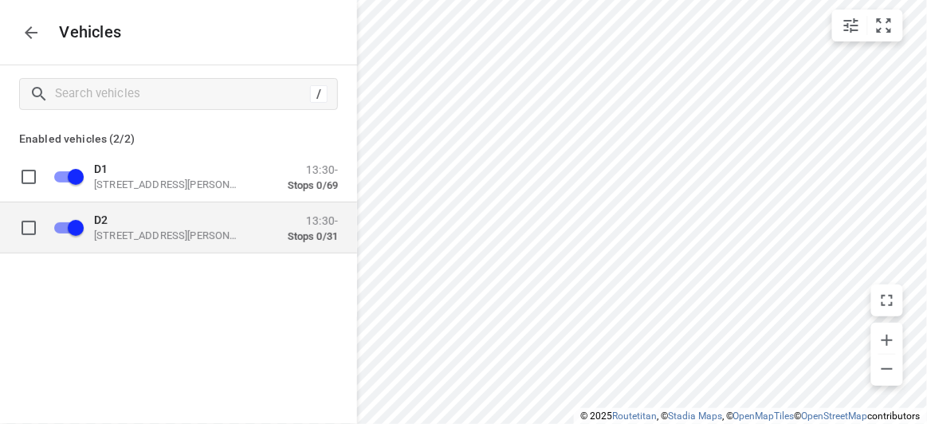
click at [159, 237] on p "[STREET_ADDRESS][PERSON_NAME]" at bounding box center [173, 235] width 159 height 13
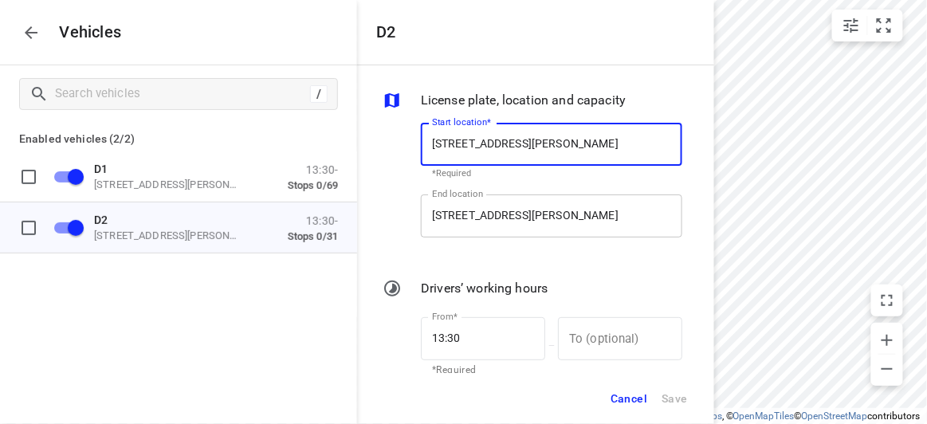
click at [501, 221] on input "[STREET_ADDRESS][PERSON_NAME]" at bounding box center [551, 215] width 261 height 43
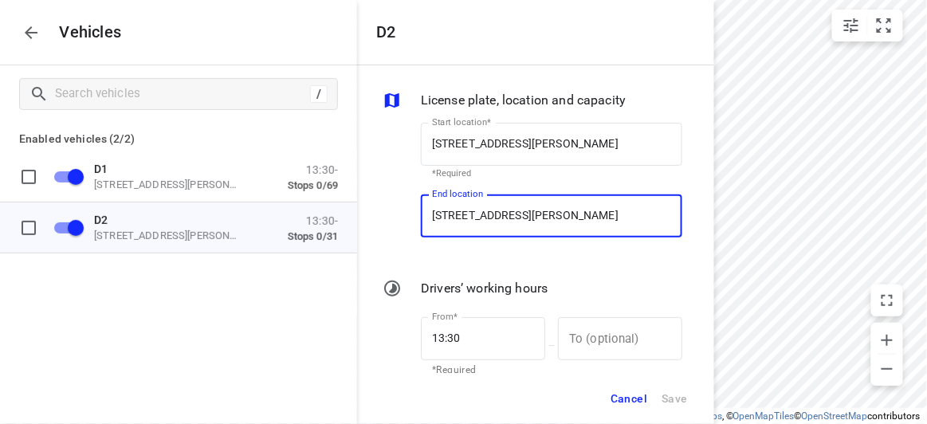
paste input "[STREET_ADDRESS][PERSON_NAME]"
type input "[STREET_ADDRESS][PERSON_NAME]"
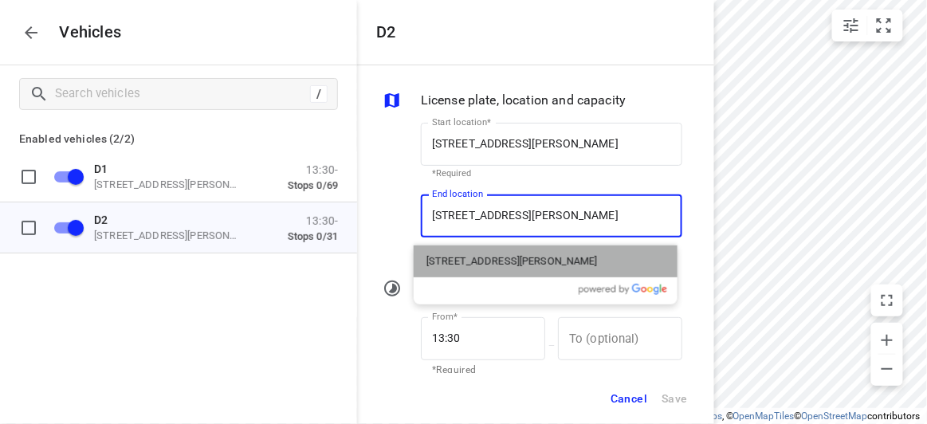
click at [479, 253] on div "[STREET_ADDRESS][PERSON_NAME]" at bounding box center [546, 261] width 264 height 32
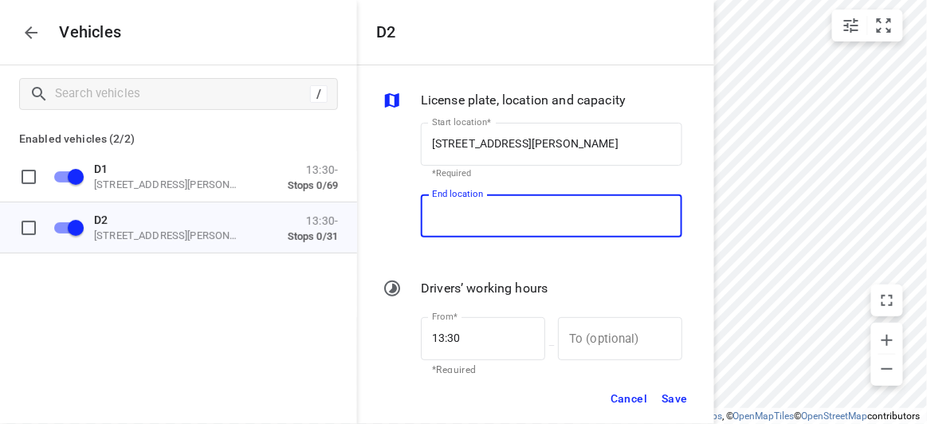
type input "[STREET_ADDRESS][PERSON_NAME]"
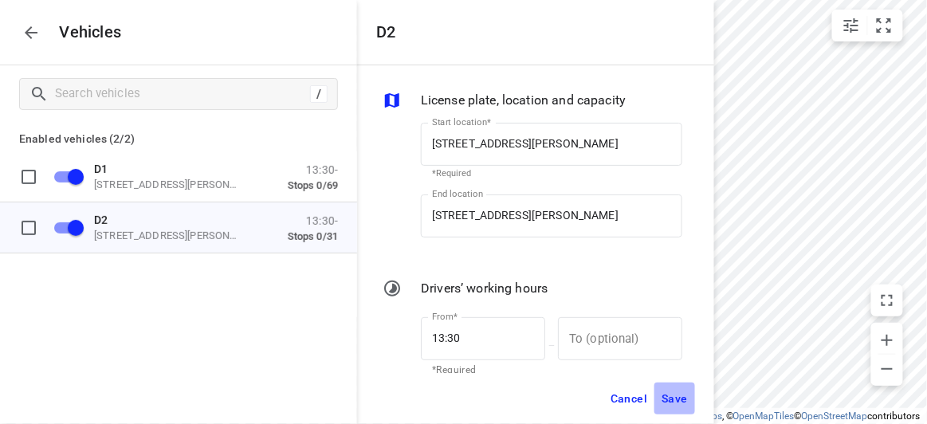
click at [677, 405] on span "Save" at bounding box center [674, 399] width 26 height 20
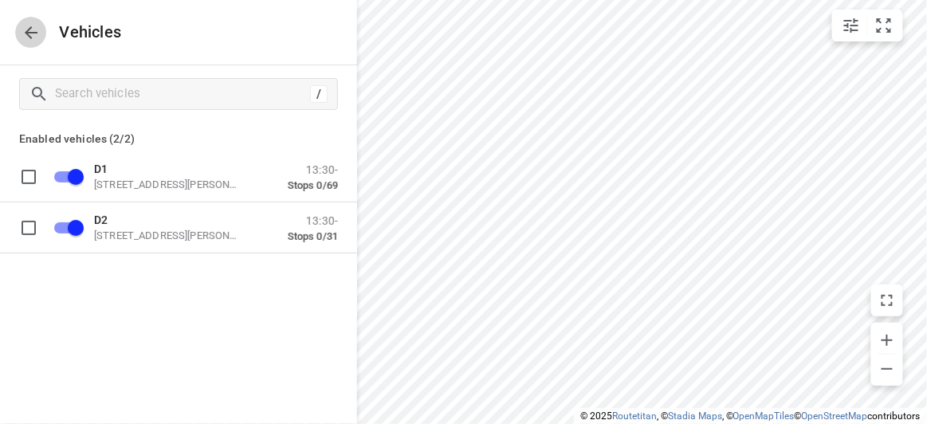
click at [30, 35] on icon "button" at bounding box center [31, 32] width 19 height 19
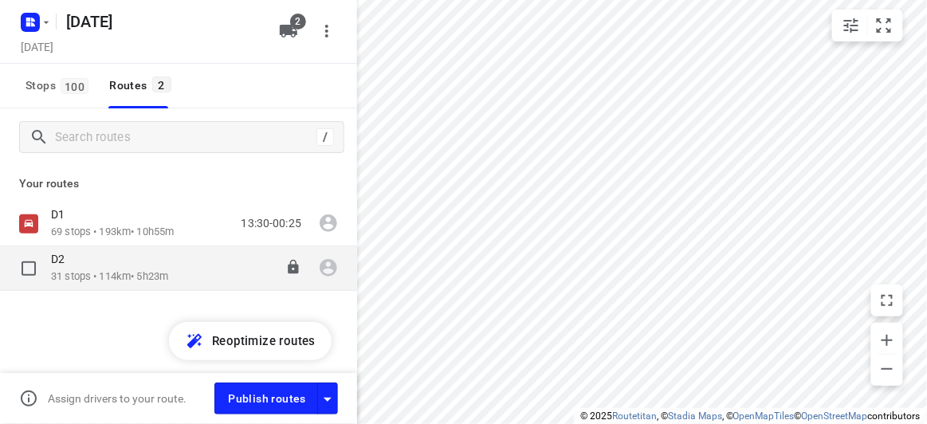
click at [91, 268] on div "D2" at bounding box center [109, 261] width 117 height 18
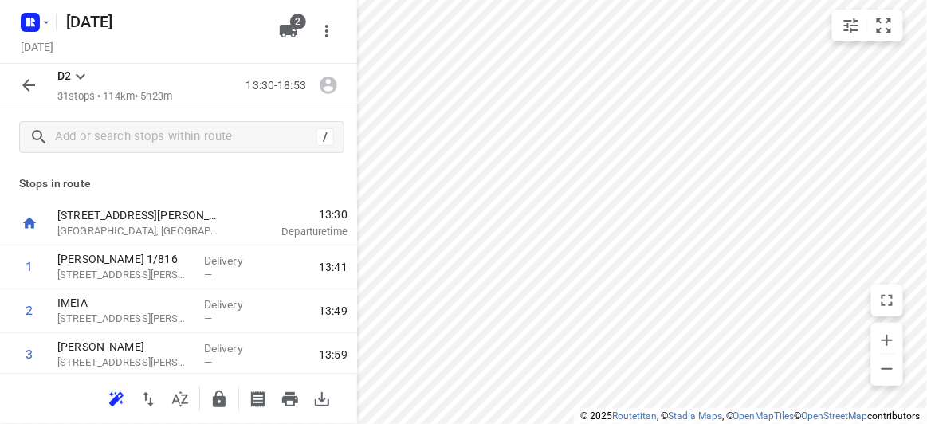
click at [87, 394] on div at bounding box center [178, 398] width 357 height 51
click at [110, 398] on icon "button" at bounding box center [116, 399] width 19 height 19
click at [29, 96] on button "button" at bounding box center [29, 85] width 32 height 32
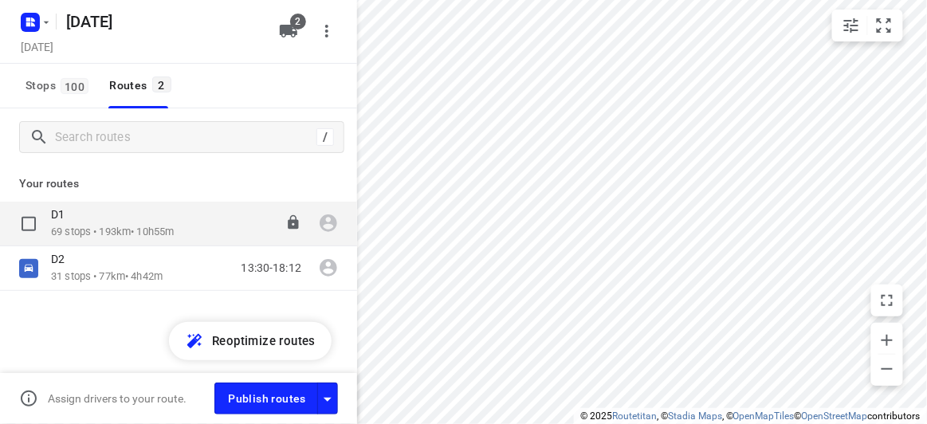
click at [108, 234] on p "69 stops • 193km • 10h55m" at bounding box center [112, 232] width 123 height 15
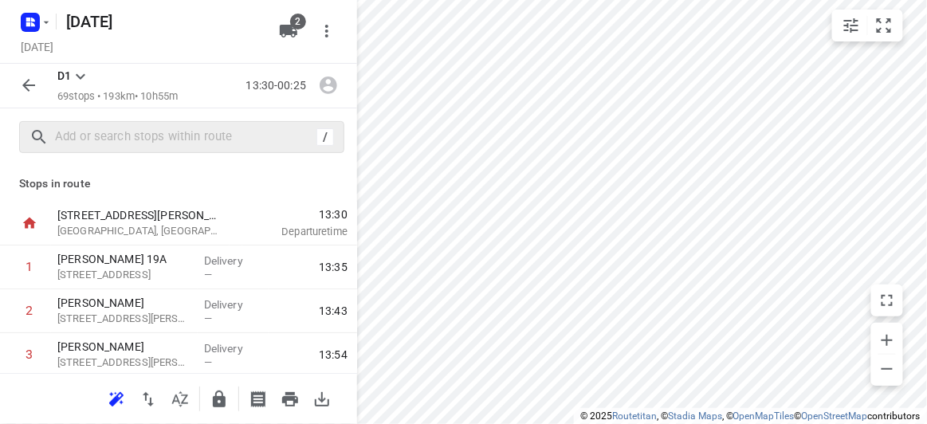
click at [100, 149] on div "/" at bounding box center [181, 137] width 325 height 32
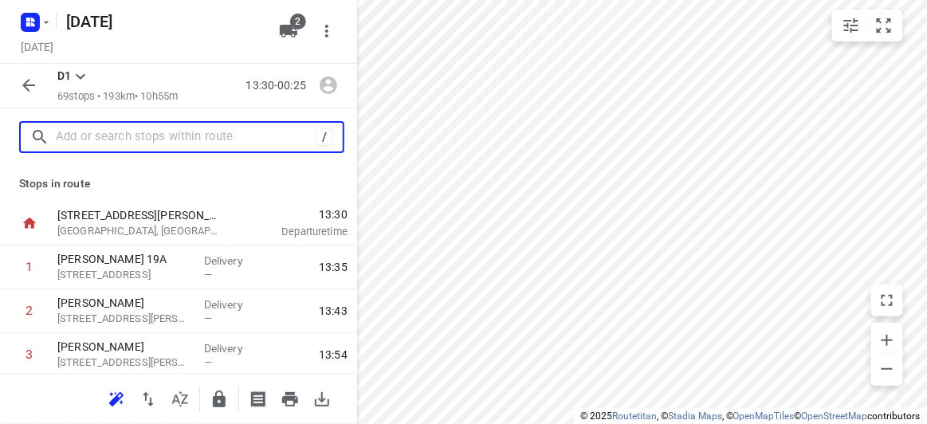
click at [102, 142] on input "text" at bounding box center [186, 137] width 260 height 25
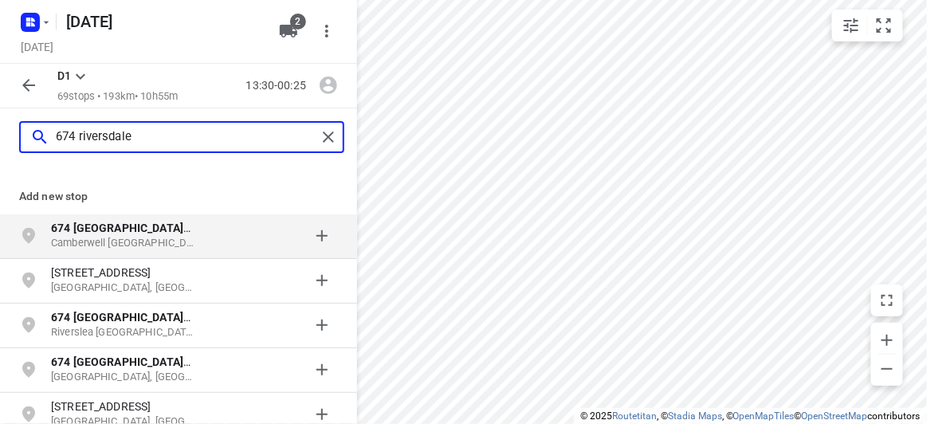
type input "674 riversdale"
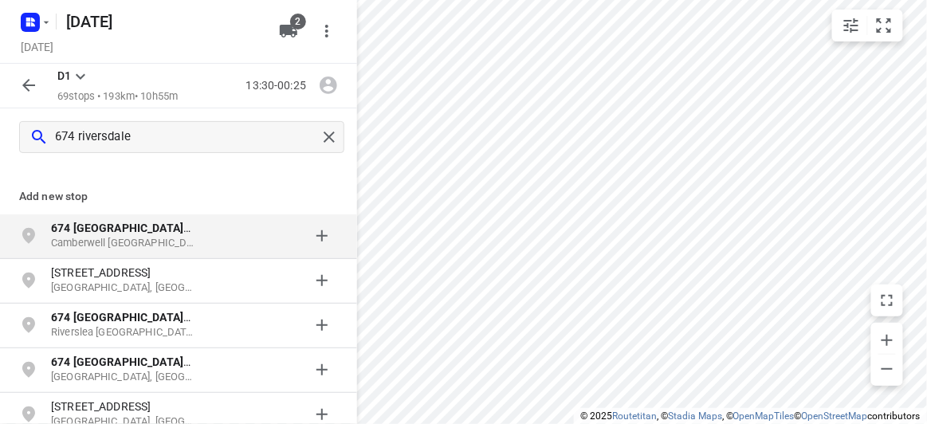
click at [135, 239] on p "Camberwell [GEOGRAPHIC_DATA], [GEOGRAPHIC_DATA]" at bounding box center [124, 243] width 147 height 15
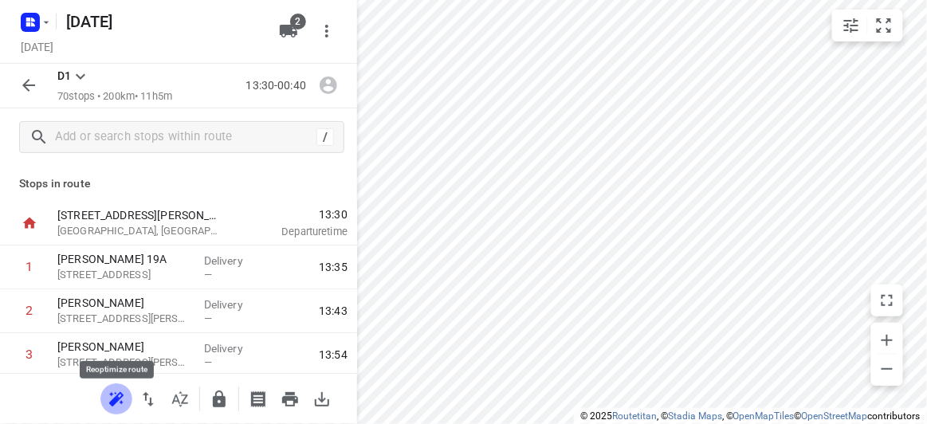
click at [111, 405] on icon "button" at bounding box center [116, 399] width 19 height 19
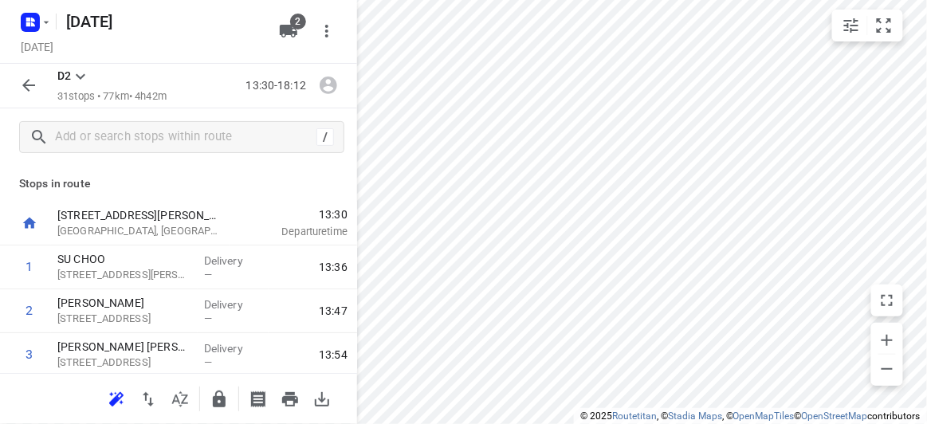
click at [28, 84] on icon "button" at bounding box center [28, 85] width 19 height 19
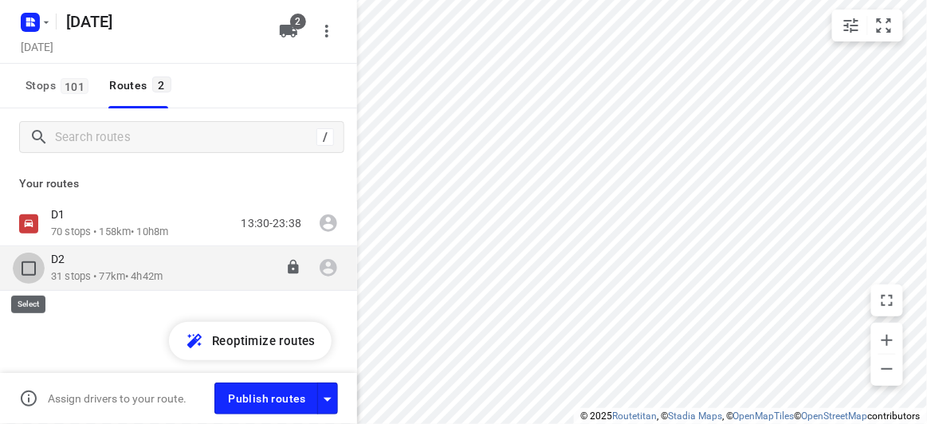
click at [35, 273] on input "checkbox" at bounding box center [29, 269] width 32 height 32
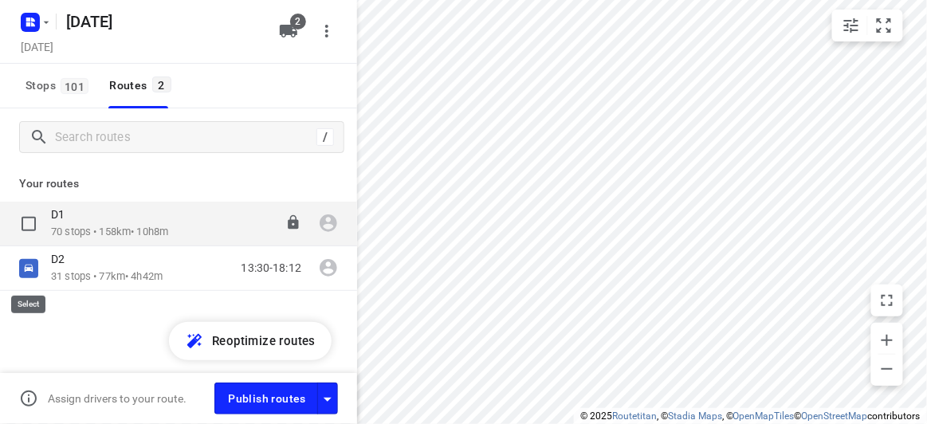
checkbox input "true"
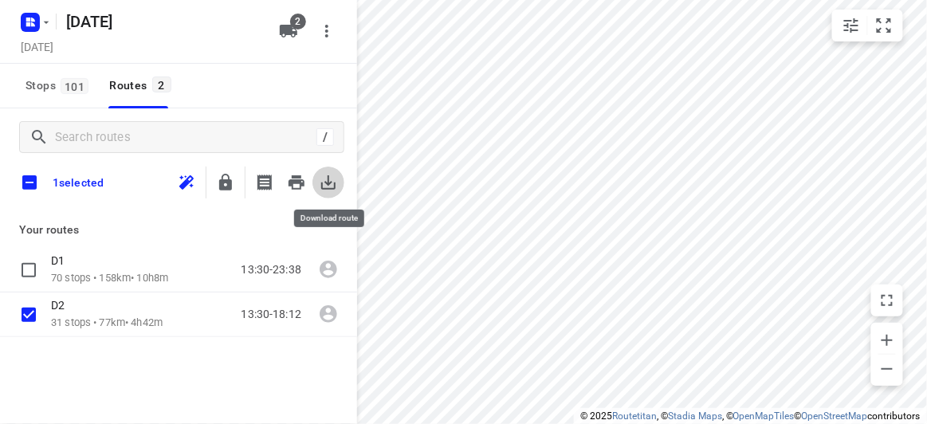
click at [338, 188] on button "button" at bounding box center [328, 183] width 32 height 32
